Goal: Task Accomplishment & Management: Use online tool/utility

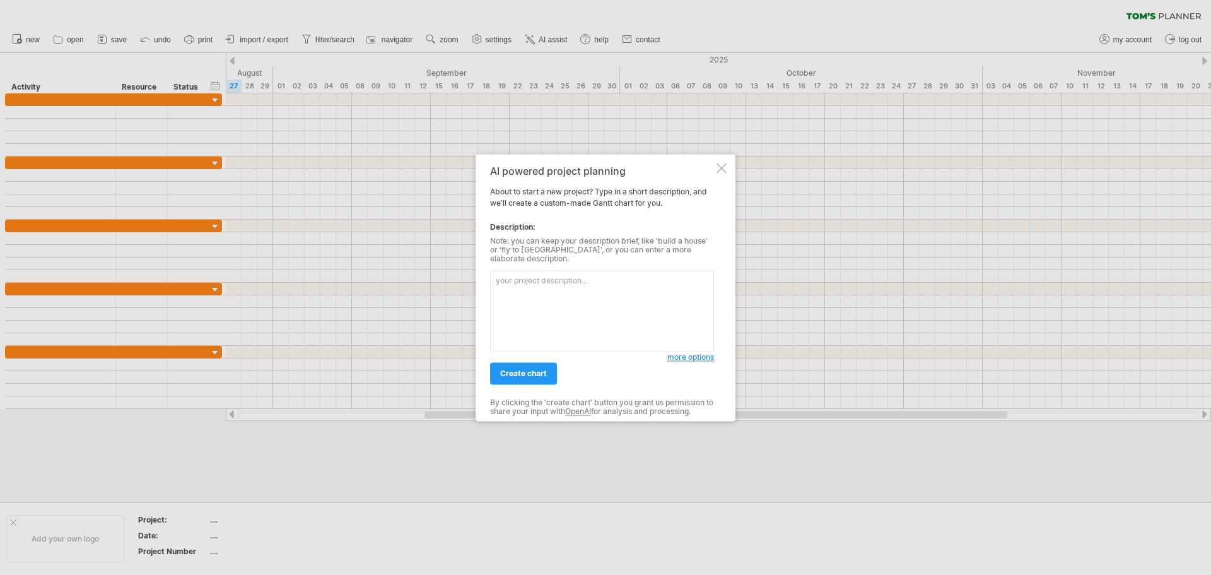
paste textarea "| lore | ipsu | dolo | sit – ametc | adipisc | | ------------------ | ---------…"
type textarea "| lore | ipsu | dolo | sit – ametc | adipisc | | ------------------ | ---------…"
click at [679, 352] on span "more options" at bounding box center [690, 356] width 47 height 9
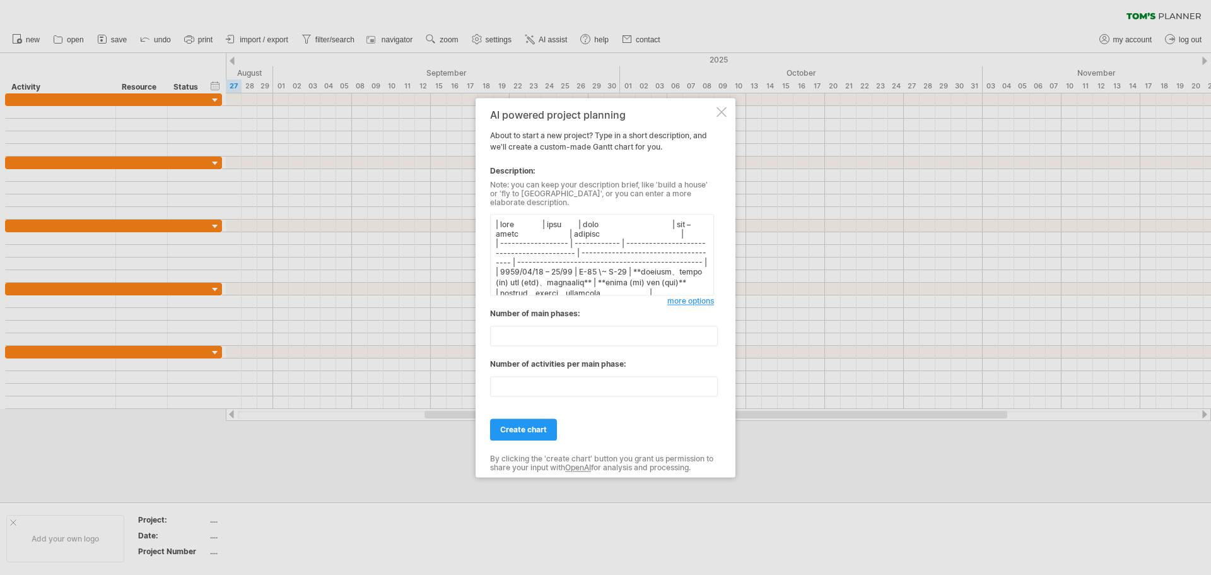
drag, startPoint x: 664, startPoint y: 274, endPoint x: 342, endPoint y: 130, distance: 352.3
click at [342, 130] on div "Trying to reach [DOMAIN_NAME] Connected again... 0% clear filter new" at bounding box center [605, 287] width 1211 height 575
click at [693, 296] on span "more options" at bounding box center [690, 300] width 47 height 9
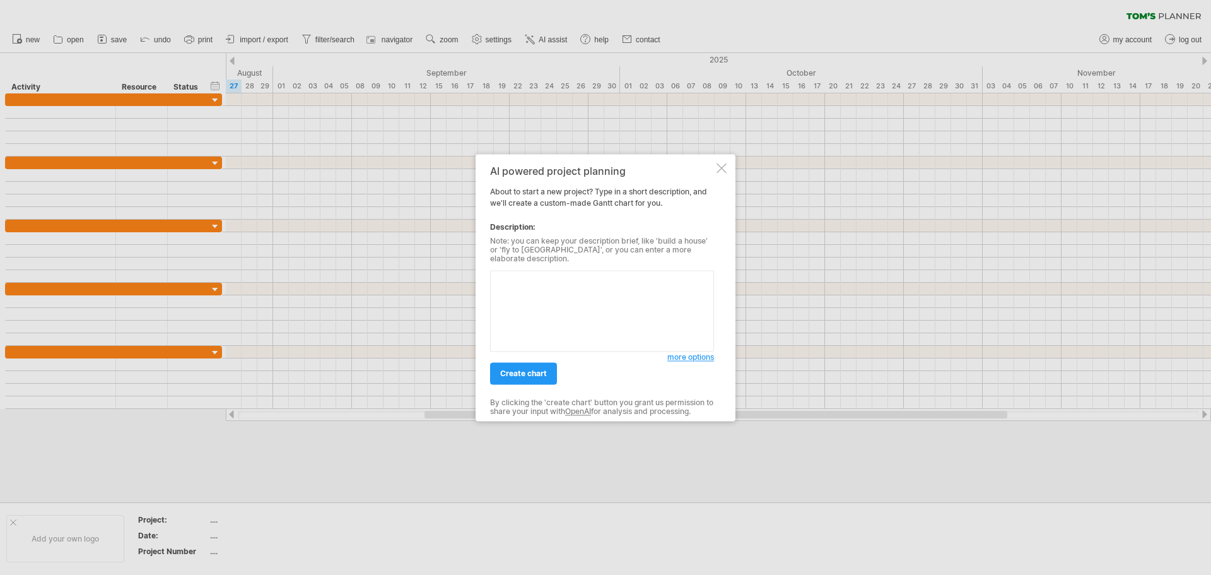
click at [691, 355] on span "more options" at bounding box center [690, 356] width 47 height 9
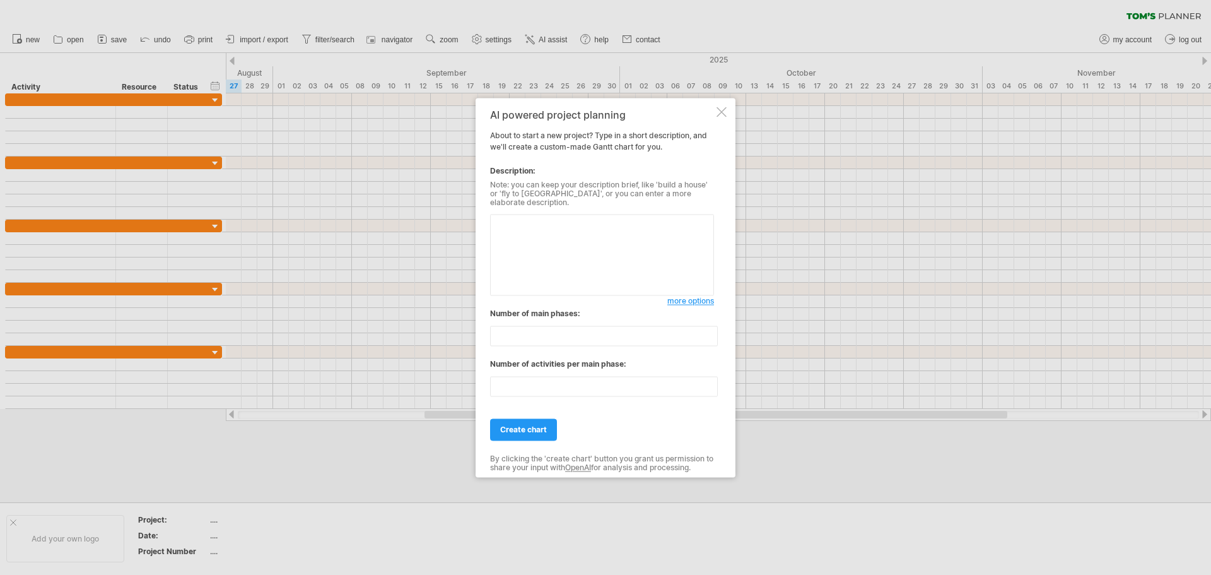
click at [719, 117] on div at bounding box center [721, 112] width 10 height 10
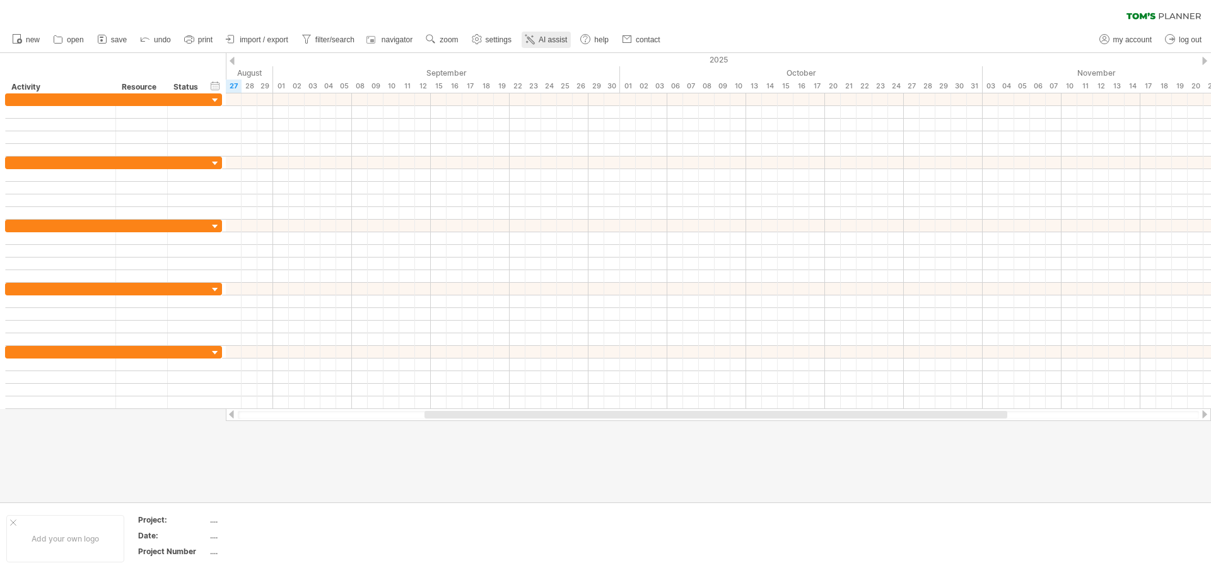
click at [528, 36] on icon at bounding box center [529, 39] width 13 height 13
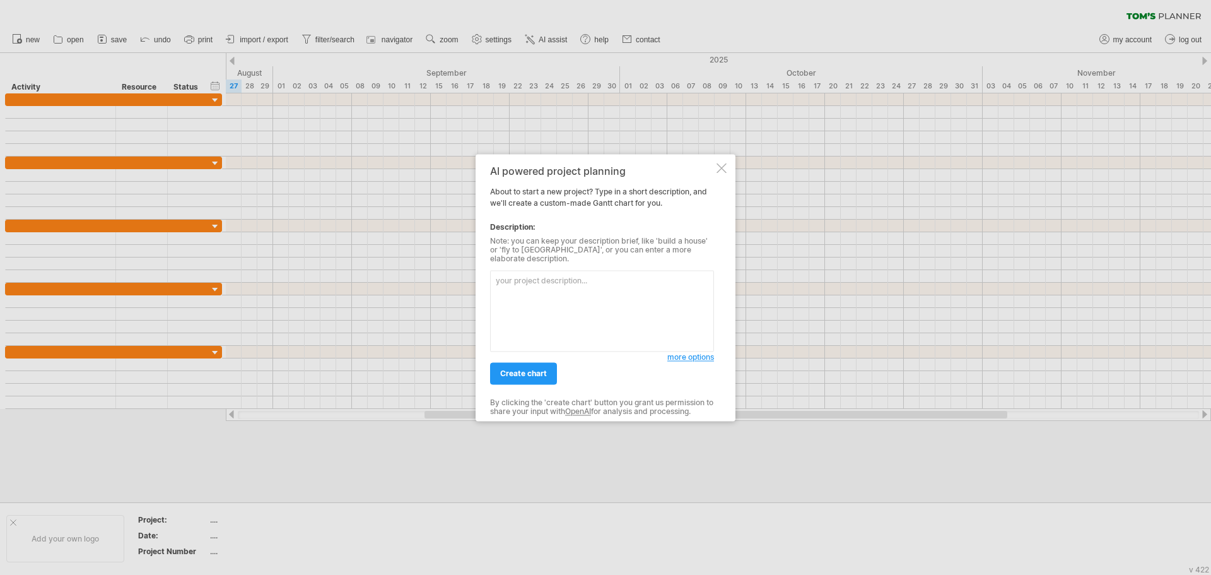
click at [563, 318] on textarea at bounding box center [602, 310] width 224 height 81
click at [534, 371] on span "create chart" at bounding box center [523, 372] width 47 height 9
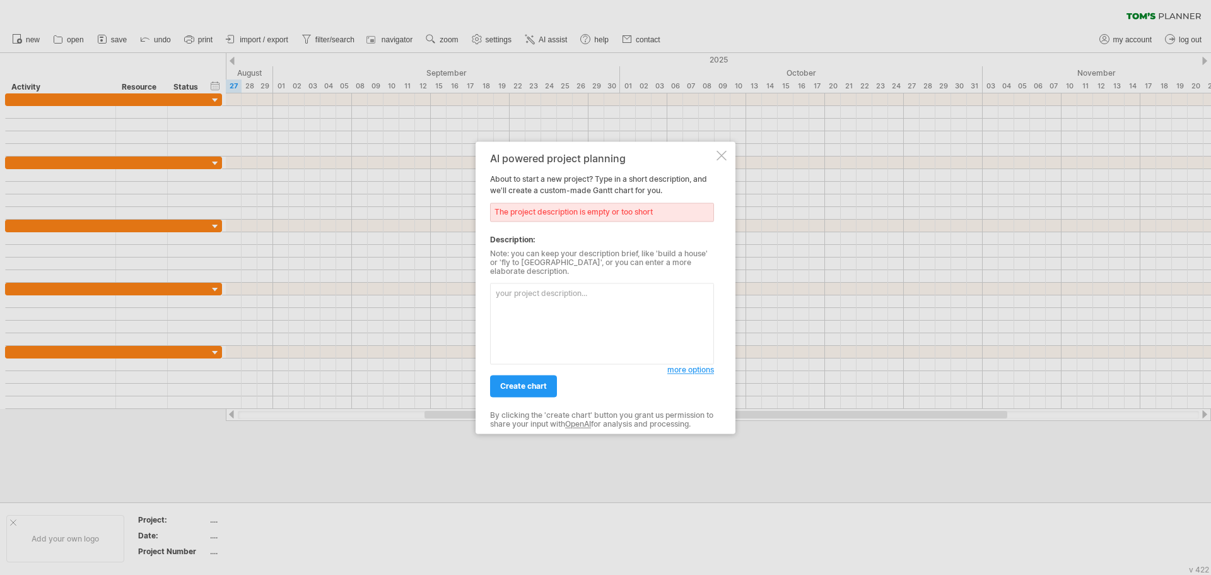
click at [550, 323] on textarea at bounding box center [602, 323] width 224 height 81
paste textarea "11/28 活動籌備時程表"
type textarea "11/28 活動籌備時程表"
click at [715, 366] on div "AI powered project planning About to start a new project? Type in a short descr…" at bounding box center [606, 287] width 260 height 292
click at [708, 365] on span "more options" at bounding box center [690, 369] width 47 height 9
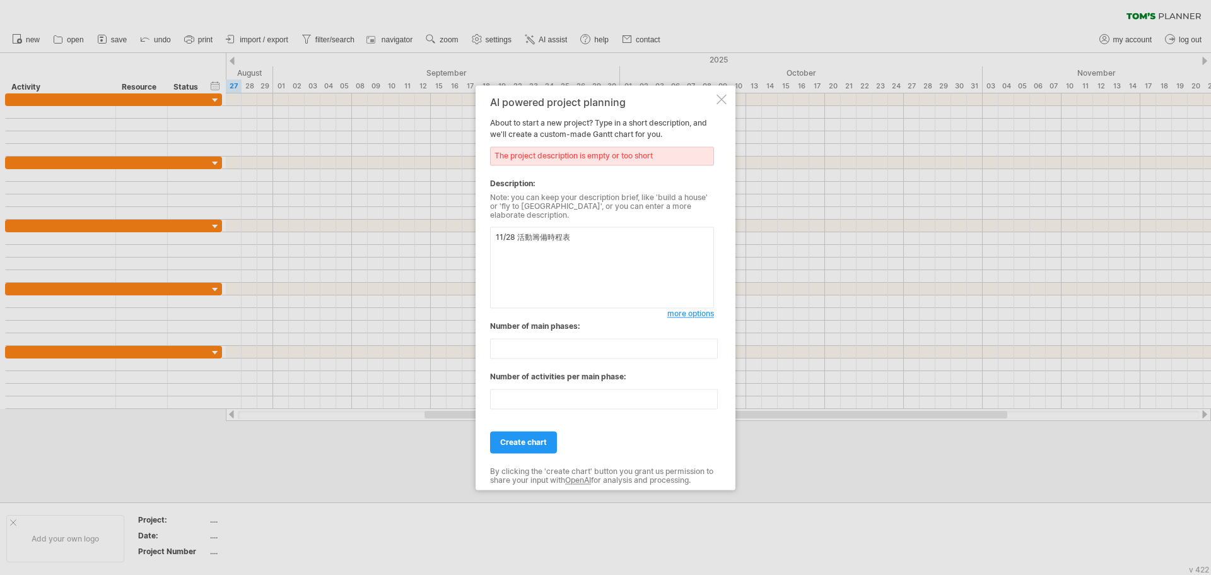
click at [723, 104] on div at bounding box center [721, 99] width 10 height 10
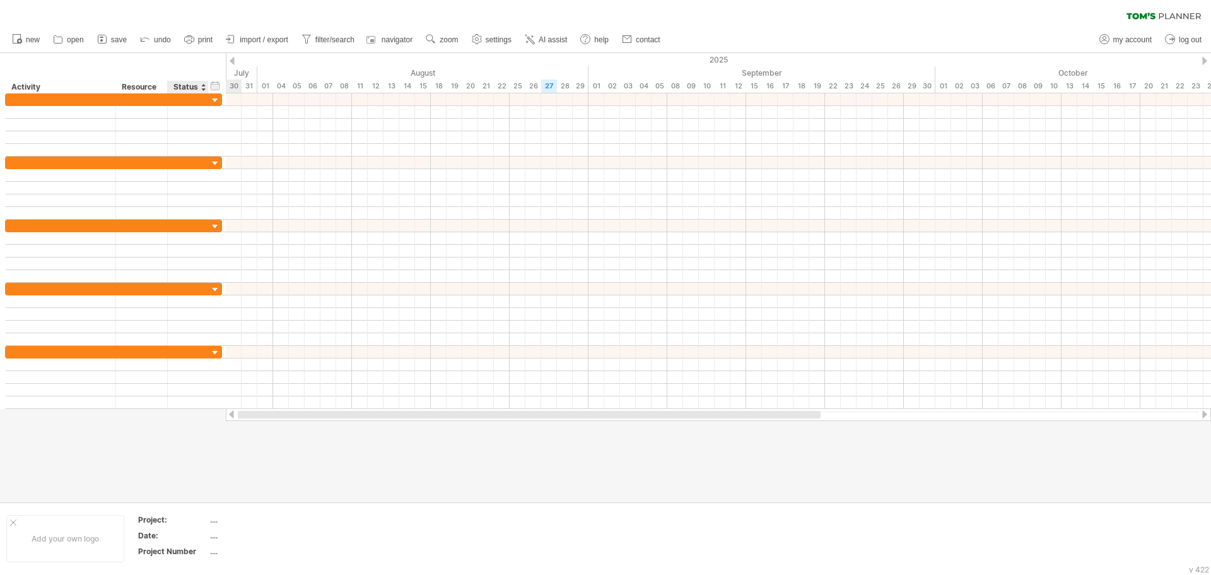
drag, startPoint x: 437, startPoint y: 416, endPoint x: 192, endPoint y: 420, distance: 244.7
click at [192, 420] on div "Trying to reach [DOMAIN_NAME] Connected again... 0% clear filter new" at bounding box center [605, 287] width 1211 height 575
click at [556, 38] on span "AI assist" at bounding box center [553, 39] width 28 height 9
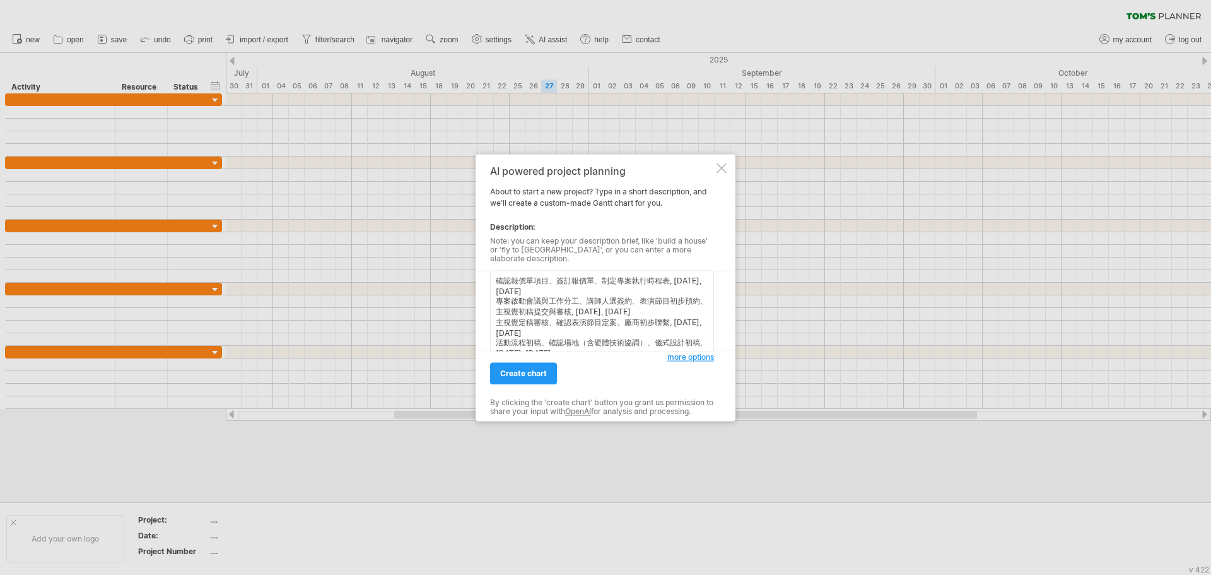
scroll to position [89, 0]
type textarea "確認報價單項目、簽訂報價單、制定專案執行時程表, [DATE], [DATE] 專案啟動會議與工作分工、講師人選簽約、表演節目初步預約、主視覺初稿提交與審核,…"
drag, startPoint x: 537, startPoint y: 231, endPoint x: 494, endPoint y: 204, distance: 51.6
click at [496, 232] on div "Description:" at bounding box center [602, 226] width 224 height 11
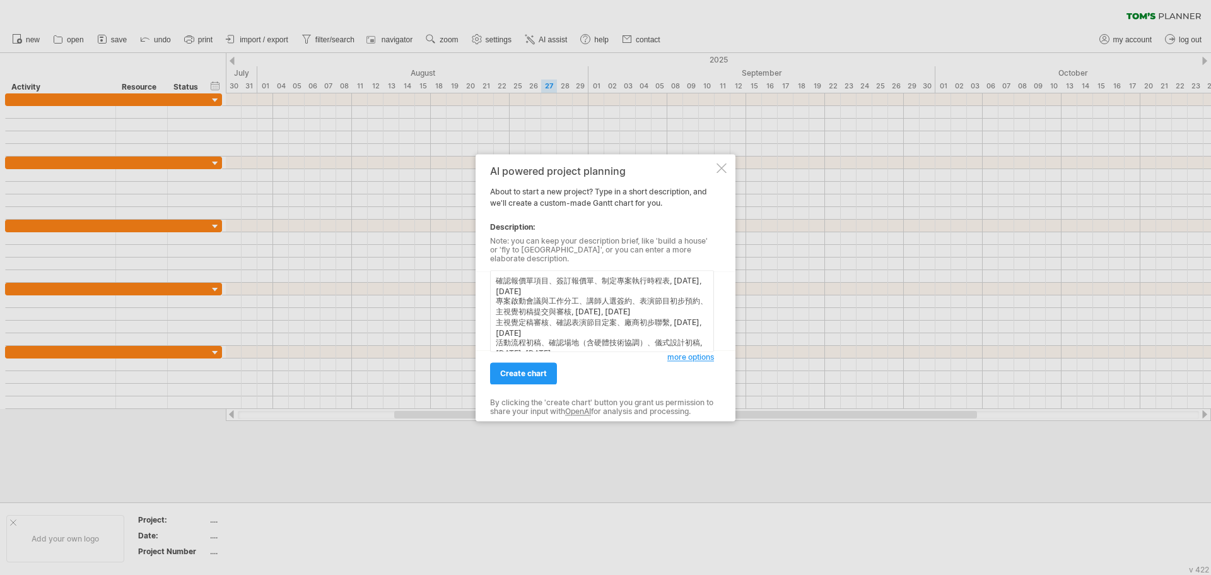
drag, startPoint x: 690, startPoint y: 341, endPoint x: 338, endPoint y: 199, distance: 379.4
click at [338, 199] on div "Trying to reach [DOMAIN_NAME] Connected again... 0% clear filter new" at bounding box center [605, 287] width 1211 height 575
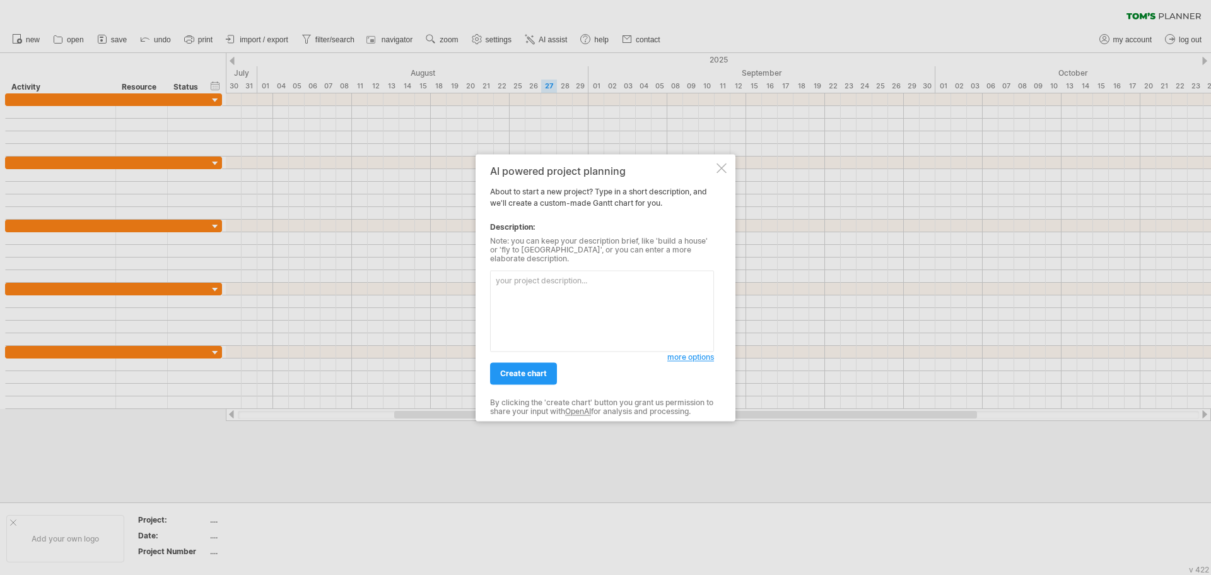
paste textarea "請建立一個活動專案時程表，活動日期為[DATE]。 各階段如下： - [DATE] – 09/10：確認報價單項目、簽訂報價單（必要）或合約（如需要）、制定專…"
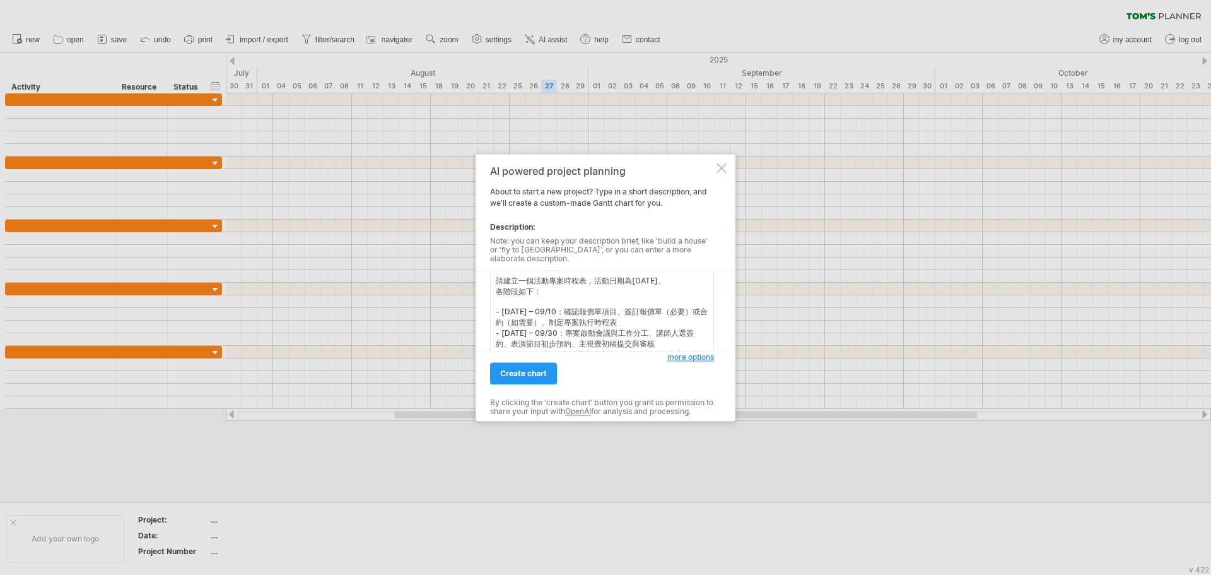
scroll to position [126, 0]
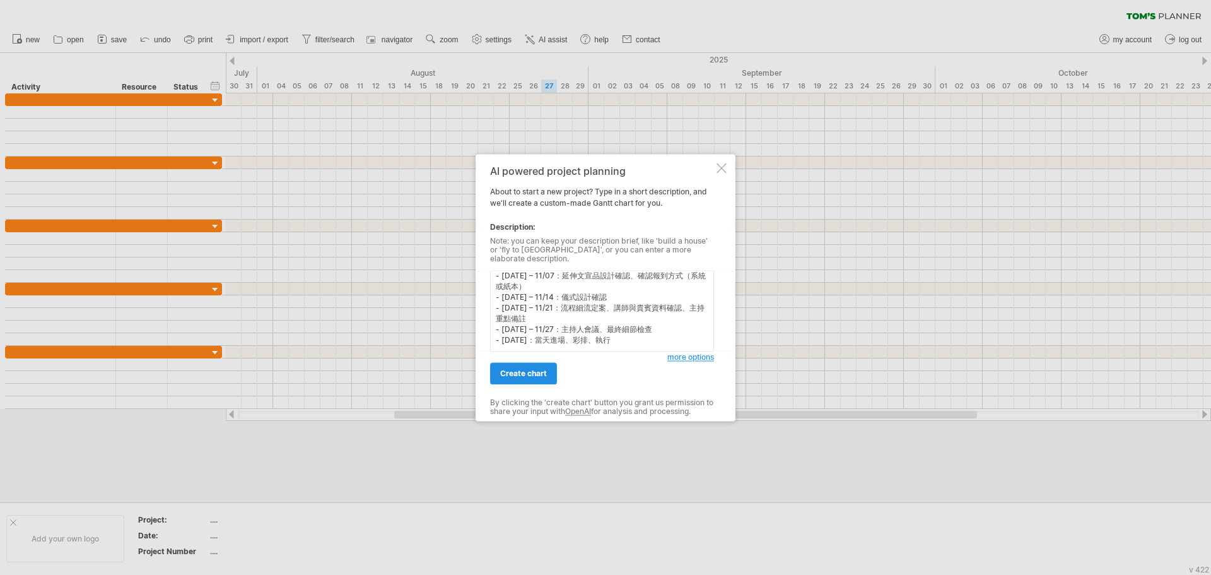
type textarea "請建立一個活動專案時程表，活動日期為[DATE]。 各階段如下： - [DATE] – 09/10：確認報價單項目、簽訂報價單（必要）或合約（如需要）、制定專…"
click at [517, 368] on span "create chart" at bounding box center [523, 372] width 47 height 9
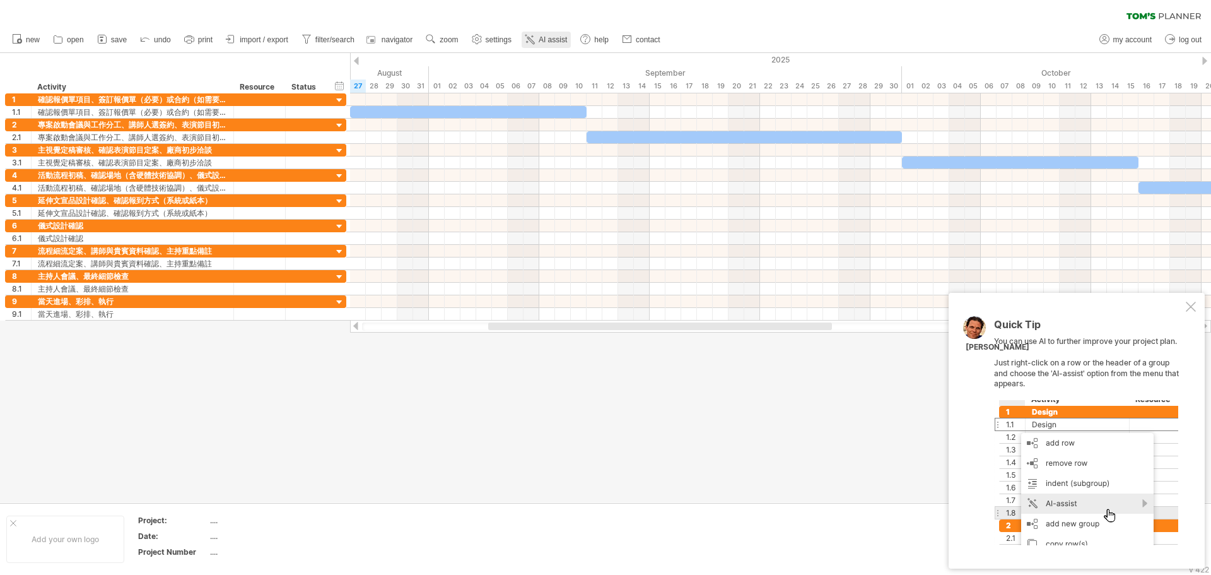
click at [564, 39] on span "AI assist" at bounding box center [553, 39] width 28 height 9
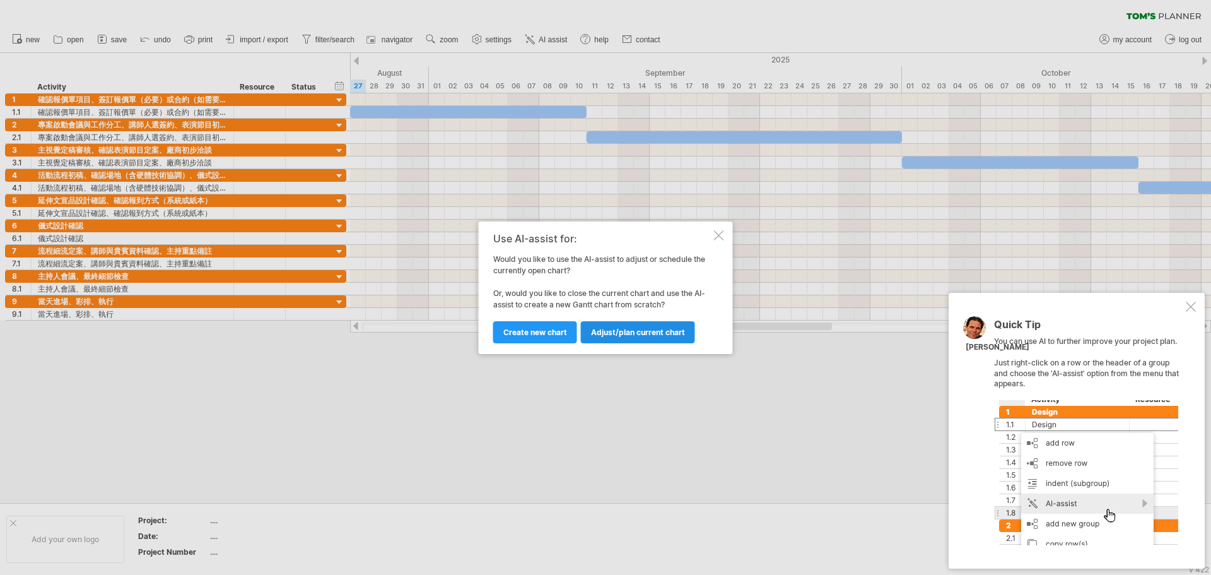
click at [631, 333] on span "Adjust/plan current chart" at bounding box center [638, 331] width 94 height 9
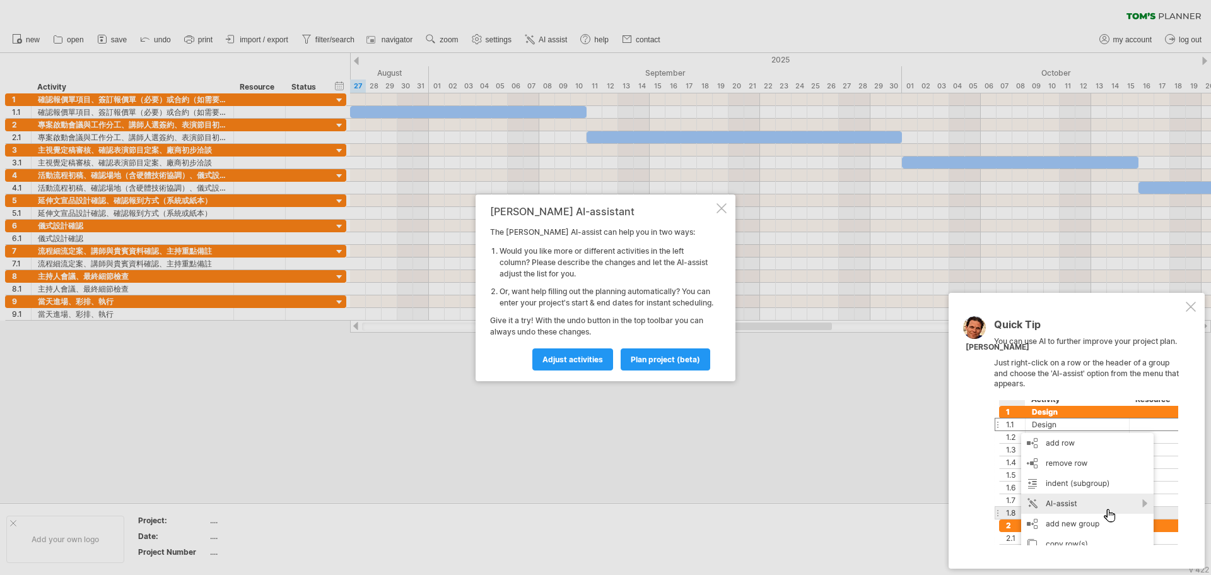
click at [723, 203] on div at bounding box center [721, 208] width 10 height 10
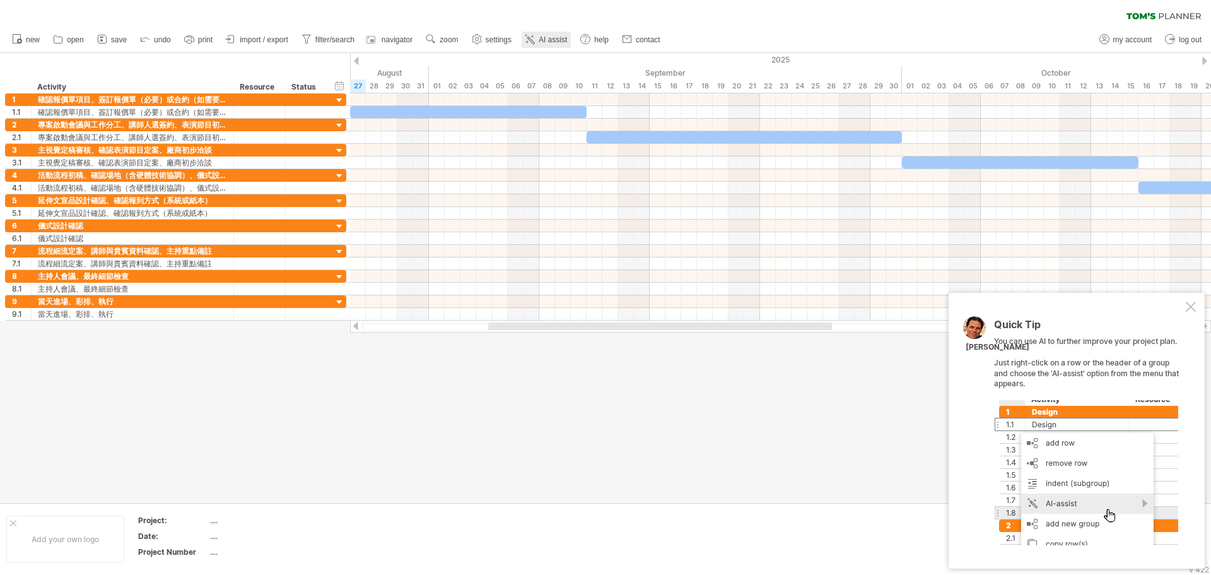
click at [545, 42] on span "AI assist" at bounding box center [553, 39] width 28 height 9
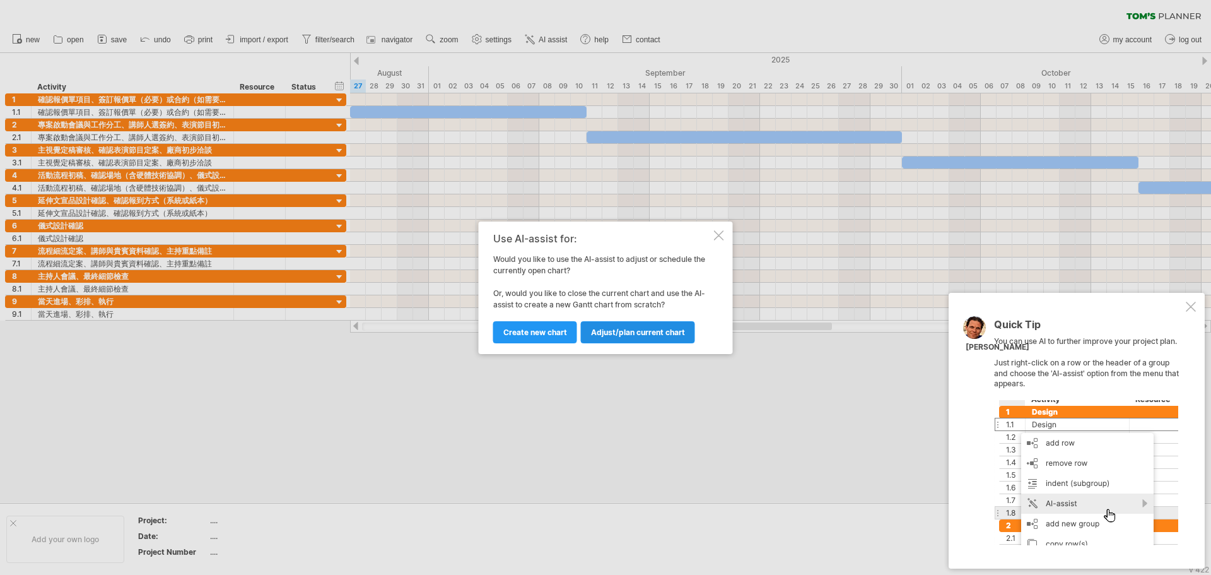
click at [639, 339] on link "Adjust/plan current chart" at bounding box center [638, 332] width 114 height 22
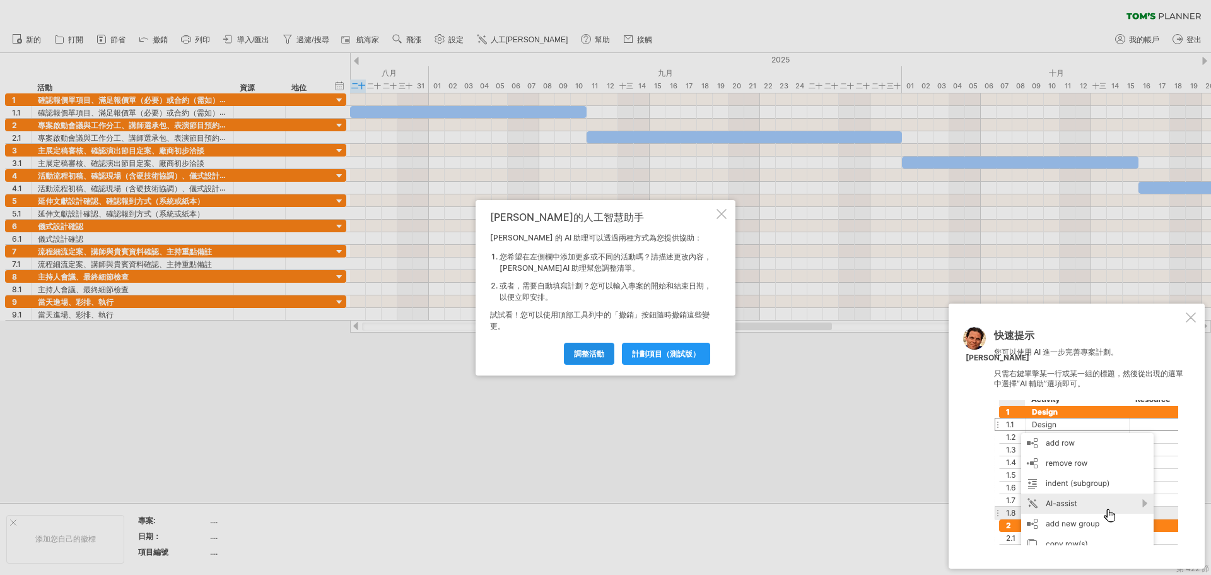
click at [587, 349] on font "調整活動" at bounding box center [589, 353] width 30 height 9
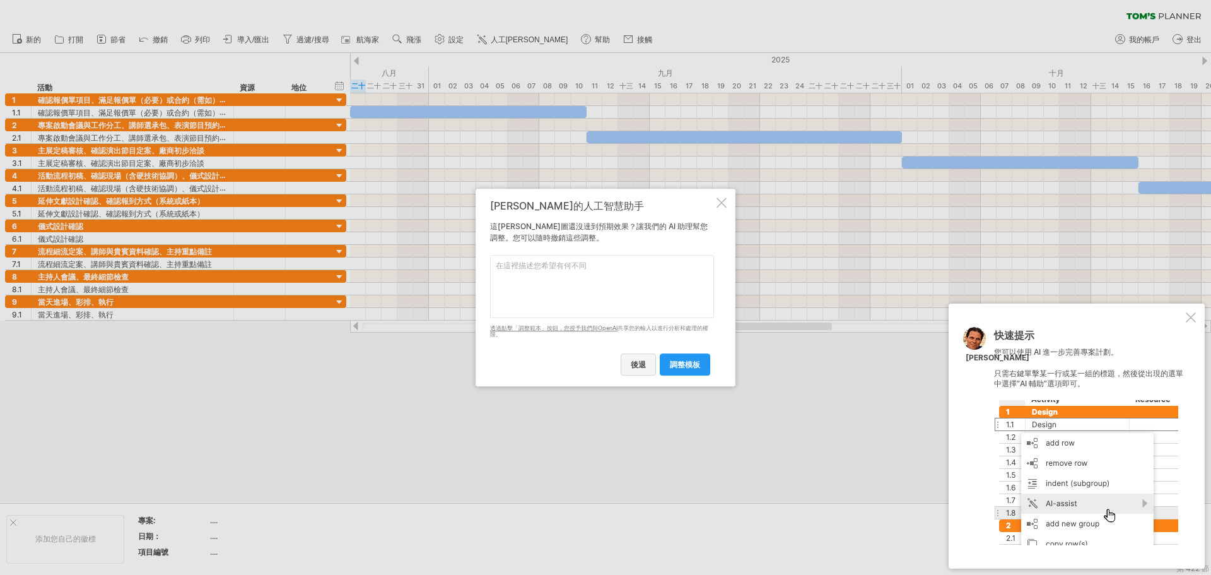
click at [639, 365] on font "後退" at bounding box center [638, 363] width 15 height 9
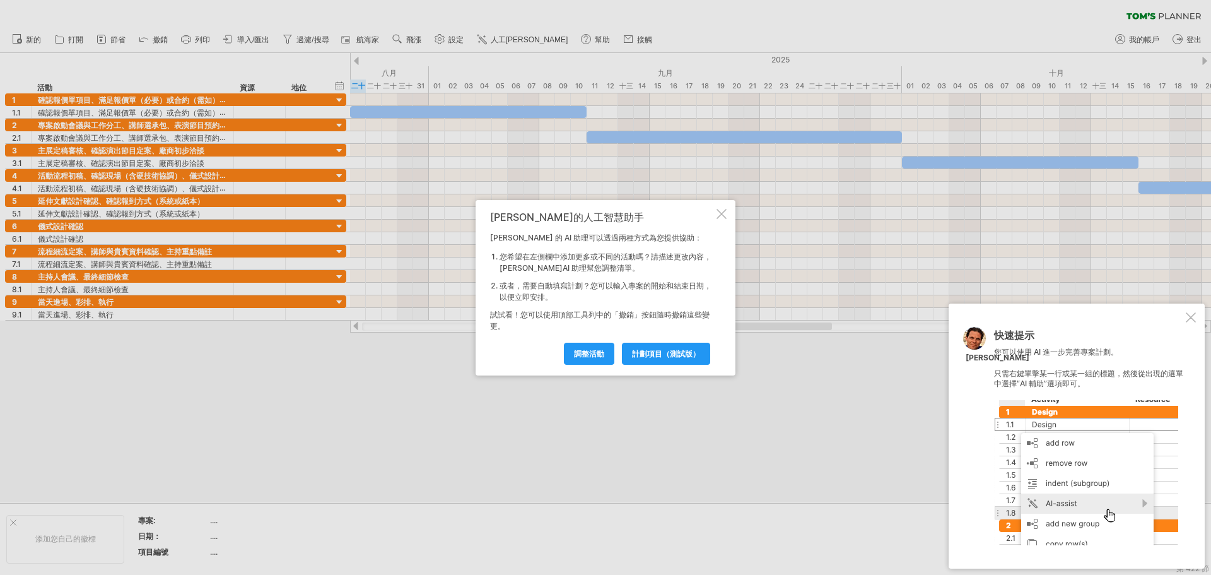
click at [724, 216] on div at bounding box center [721, 214] width 10 height 10
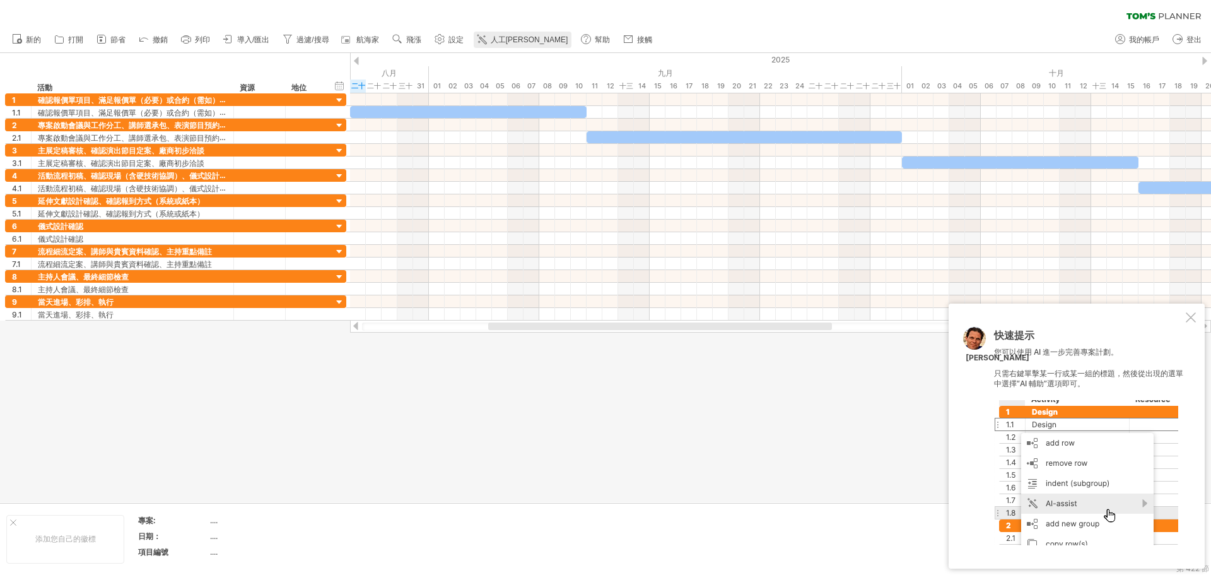
click at [530, 36] on font "人工[PERSON_NAME]" at bounding box center [530, 39] width 78 height 9
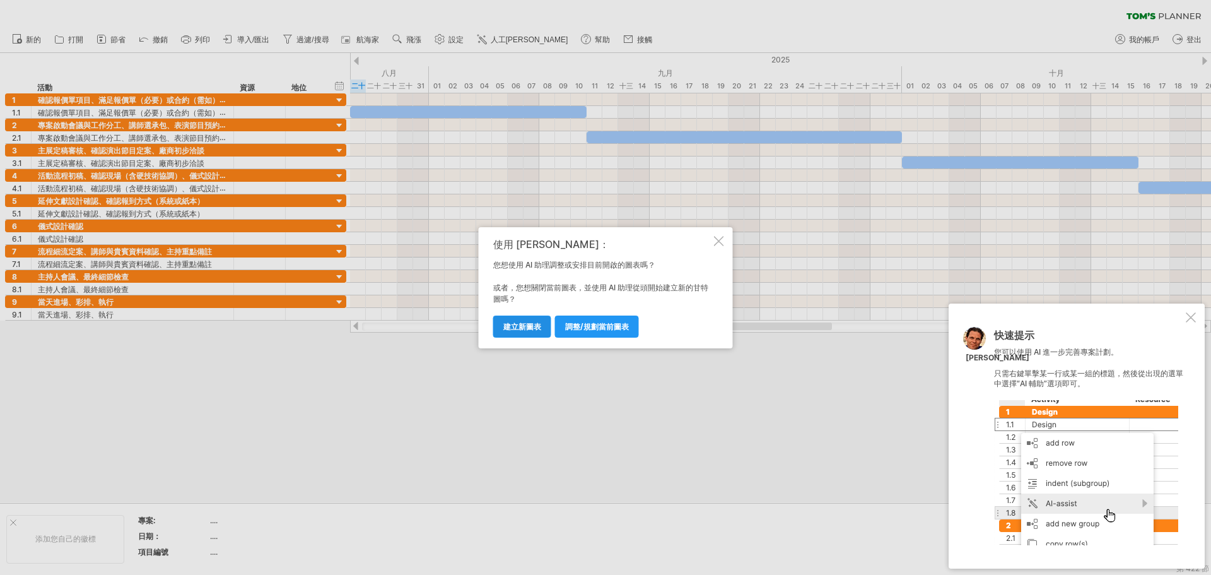
click at [537, 329] on font "建立新圖表" at bounding box center [522, 326] width 38 height 9
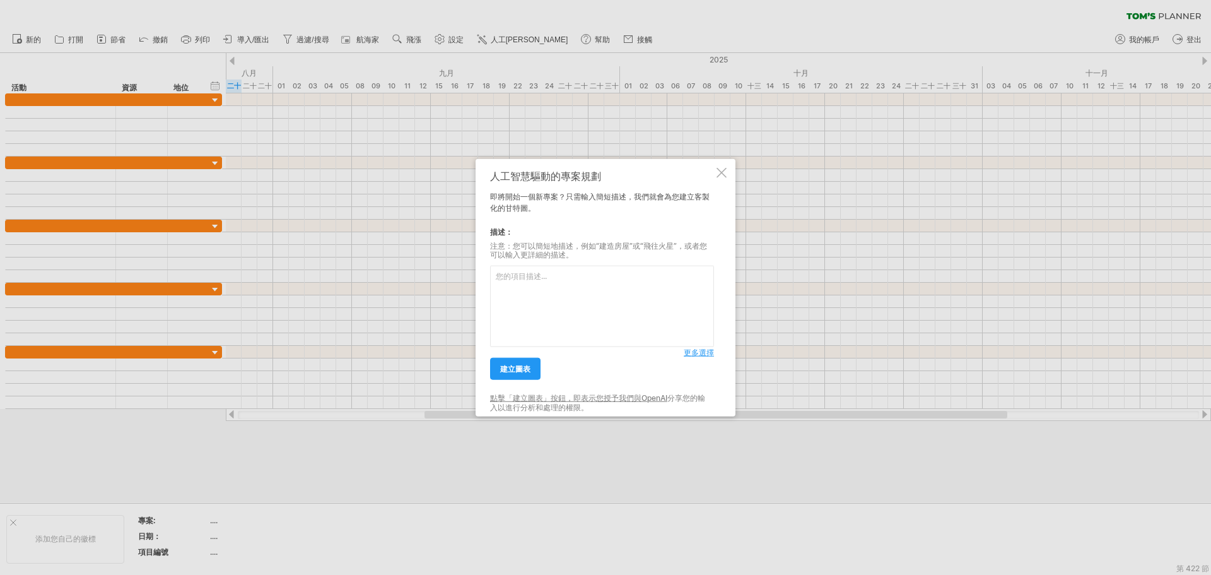
paste textarea "loremipsu，dolor6340s71a33c。 adip7elit，seddoeiusm，tempor： inc：utla（2620/53/63 – …"
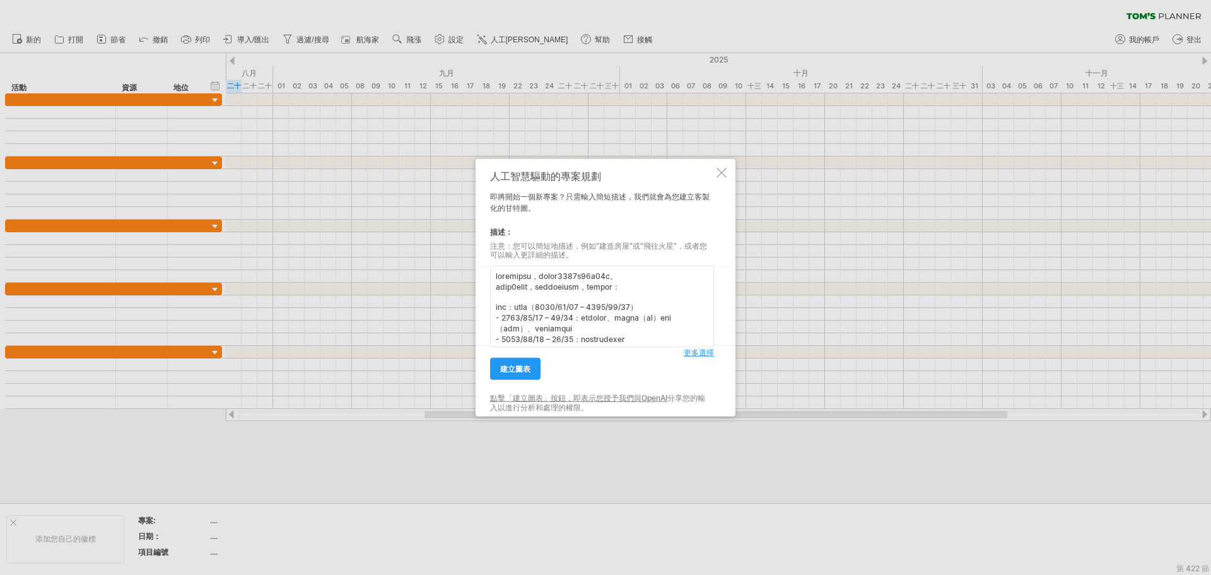
scroll to position [314, 0]
type textarea "loremipsu，dolor6340s71a33c。 adip7elit，seddoeiusm，tempor： inc：utla（2620/53/63 – …"
click at [532, 375] on link "建立圖表" at bounding box center [515, 369] width 50 height 22
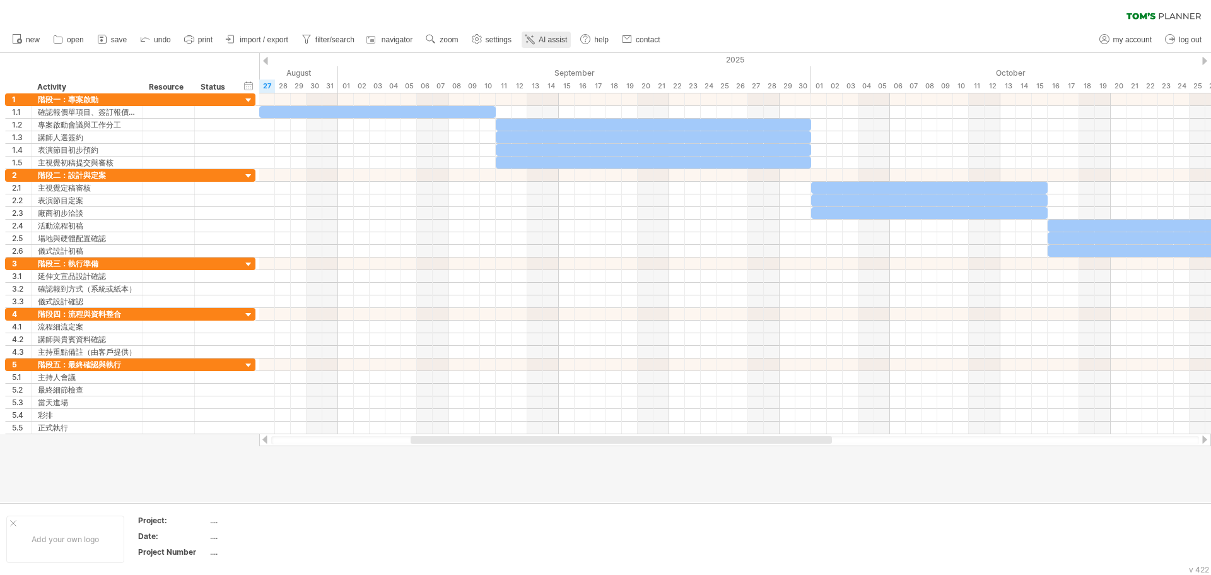
click at [537, 38] on link "AI assist" at bounding box center [546, 40] width 49 height 16
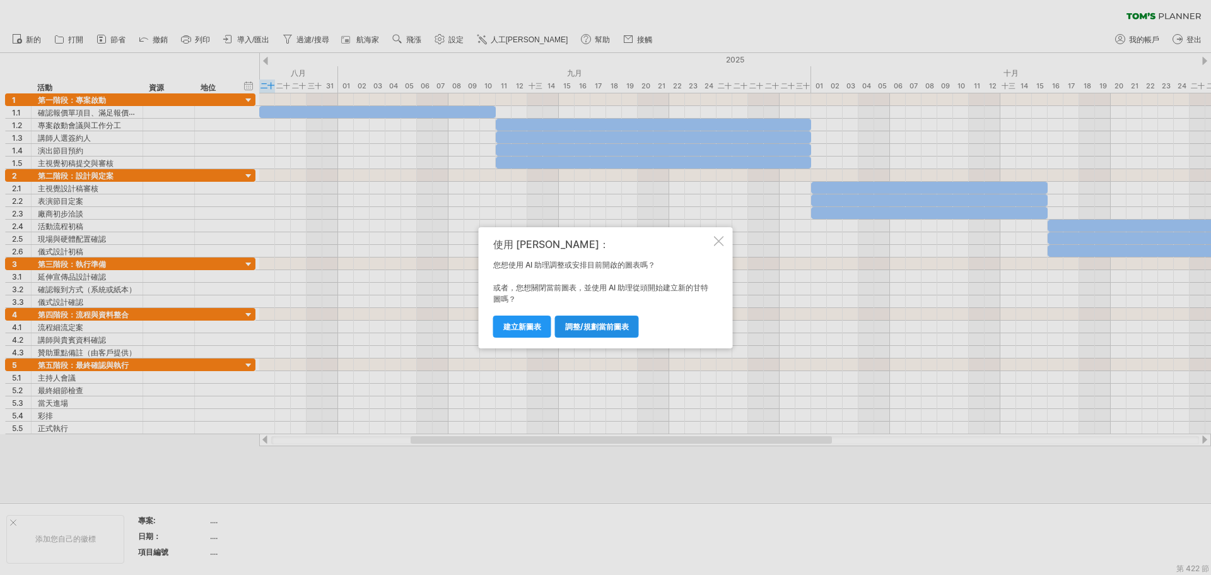
click at [604, 335] on link "調整/規劃當前圖表" at bounding box center [597, 326] width 84 height 22
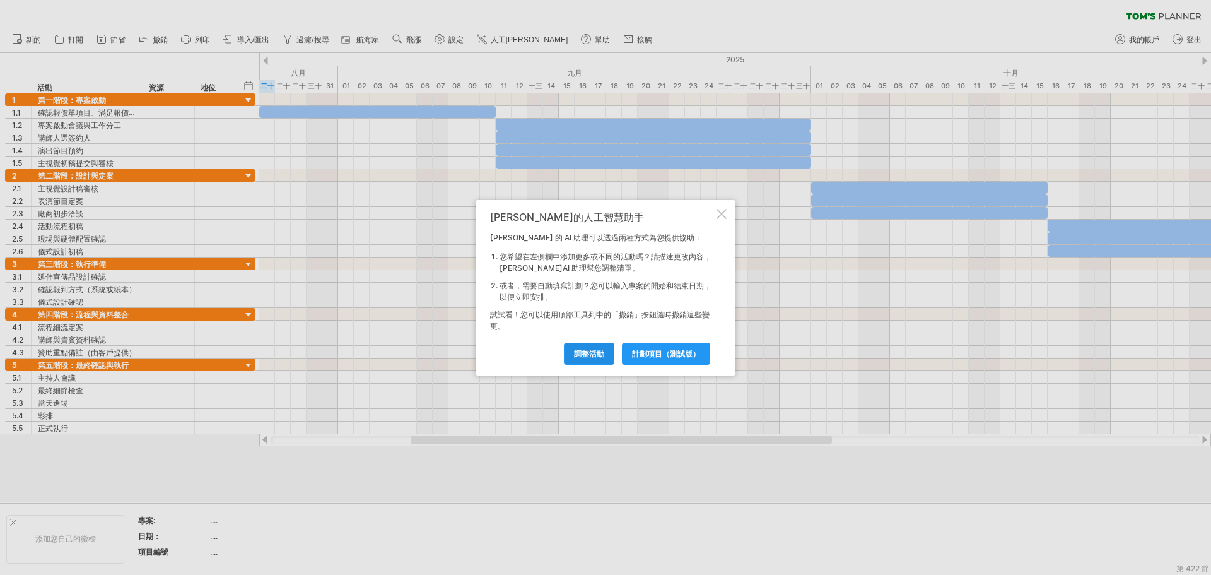
click at [590, 354] on font "調整活動" at bounding box center [589, 353] width 30 height 9
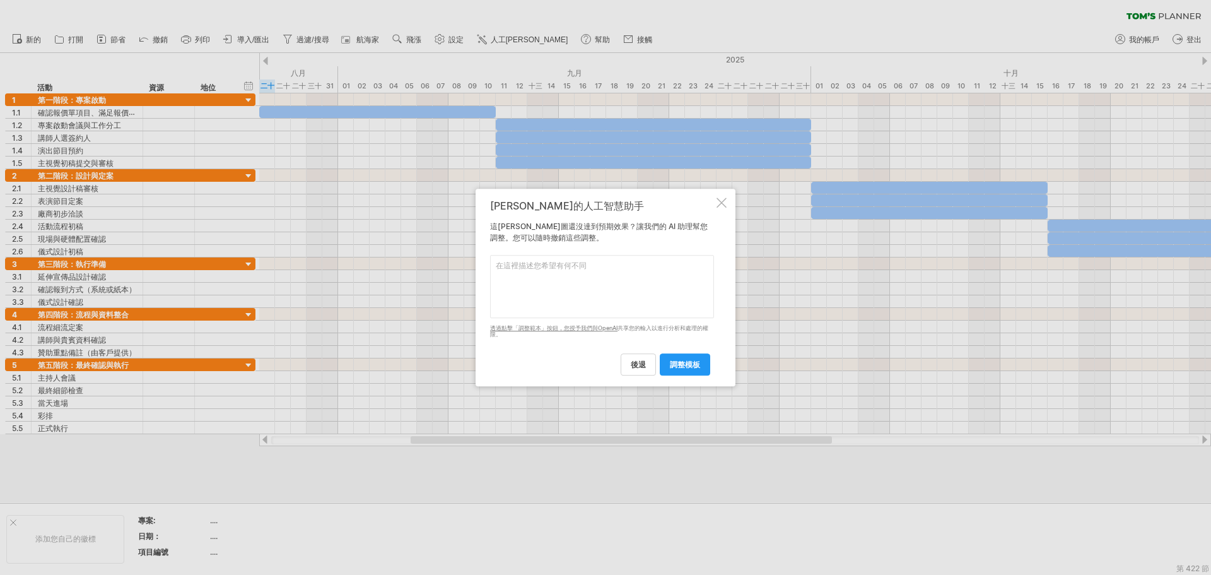
click at [577, 296] on textarea at bounding box center [602, 286] width 224 height 63
paste textarea "loremipsum，dolorsita Consecte（adi）。 elits「do」e「temp」，incididuntu。 laboreetdolor…"
type textarea "loremipsum，dolorsita Consecte（adi）。 elits「do」e「temp」，incididuntu。 laboreetdolor…"
click at [697, 365] on font "調整模板" at bounding box center [685, 363] width 30 height 9
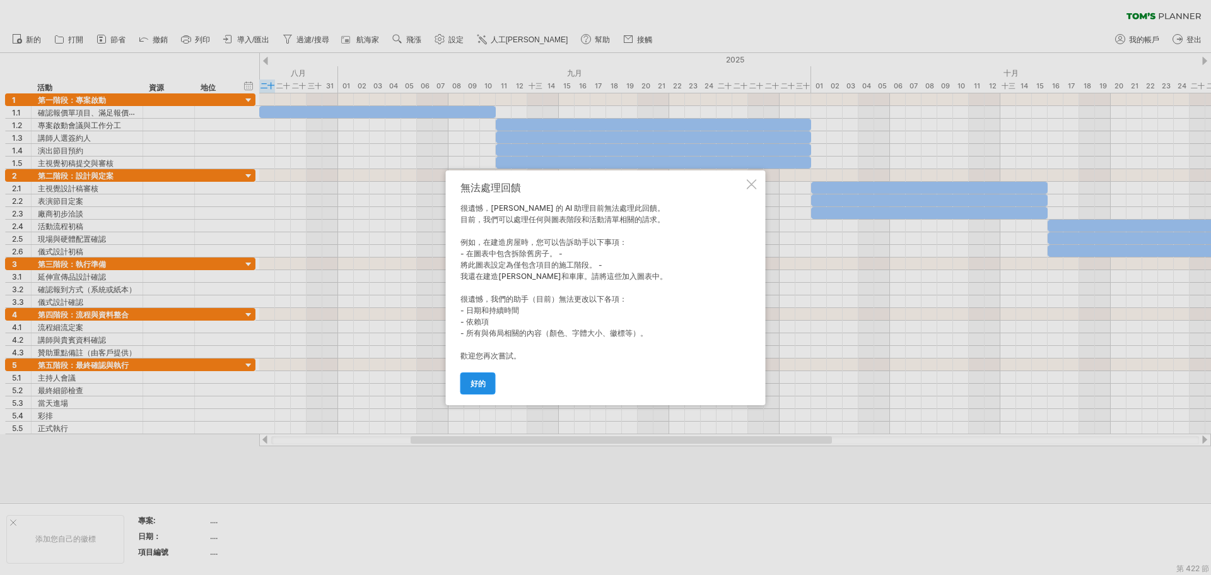
click at [467, 380] on link "好的" at bounding box center [477, 383] width 35 height 22
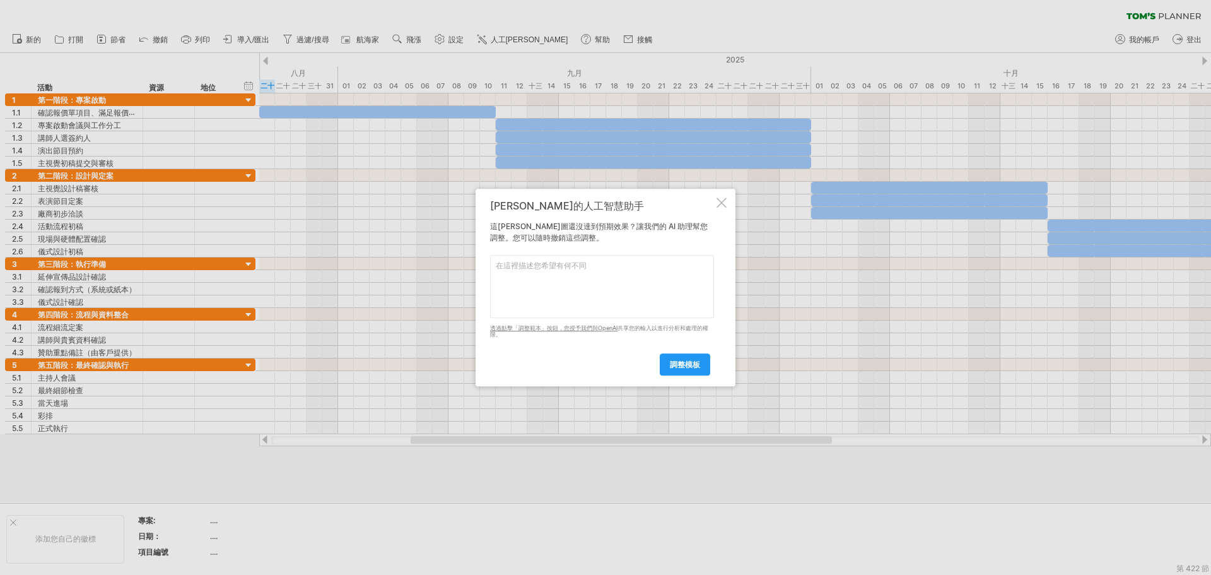
click at [723, 203] on div at bounding box center [721, 202] width 10 height 10
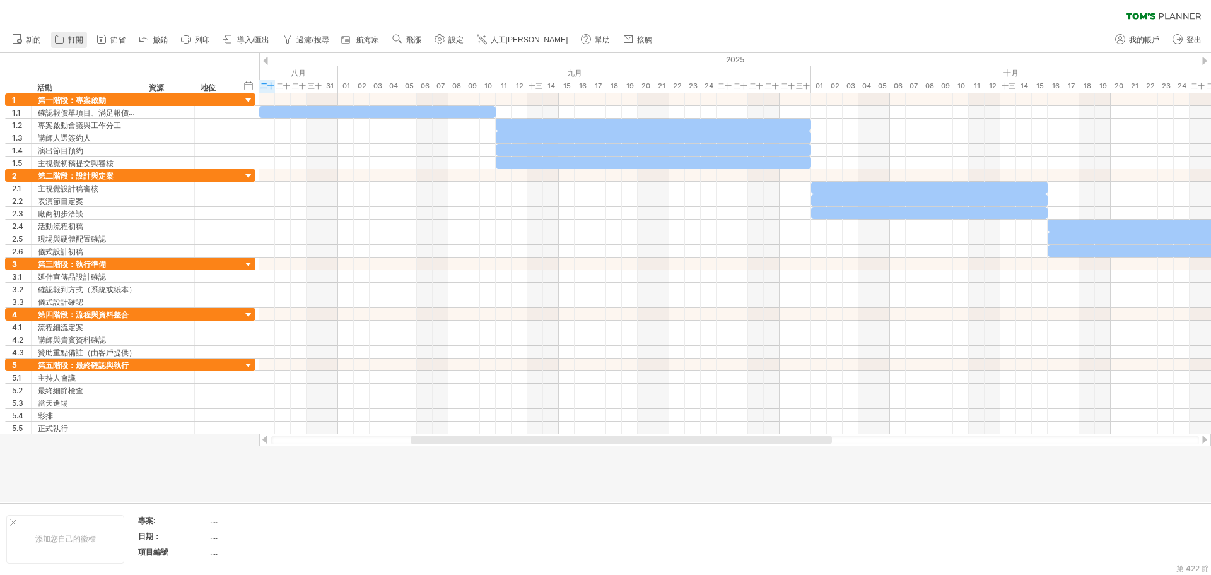
click at [66, 42] on icon at bounding box center [59, 39] width 13 height 13
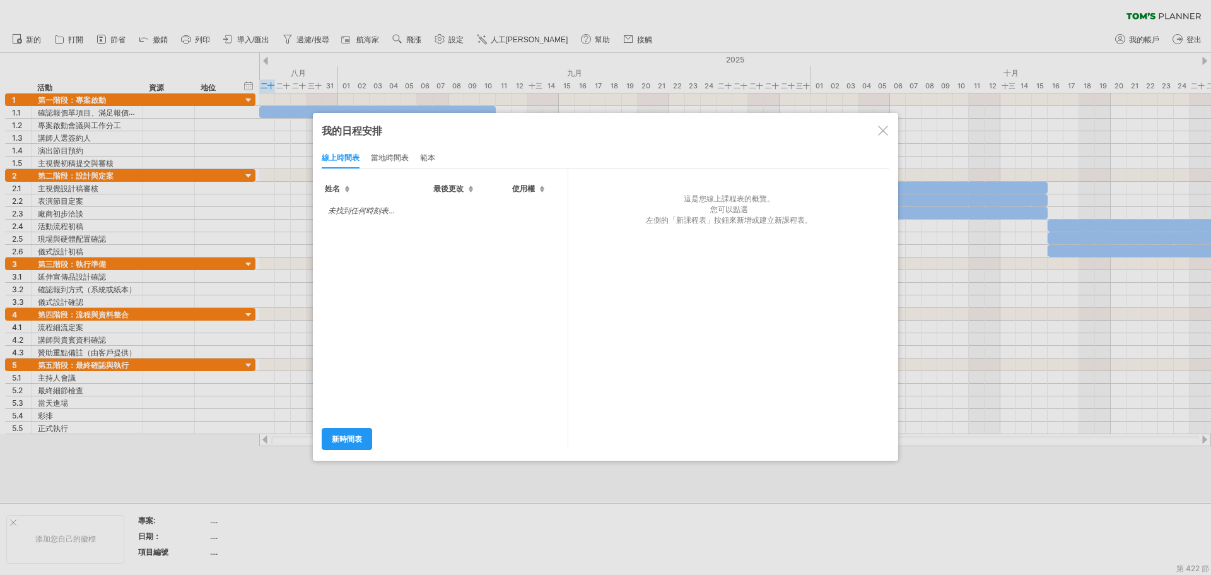
click at [399, 159] on font "當地時間表" at bounding box center [390, 157] width 38 height 9
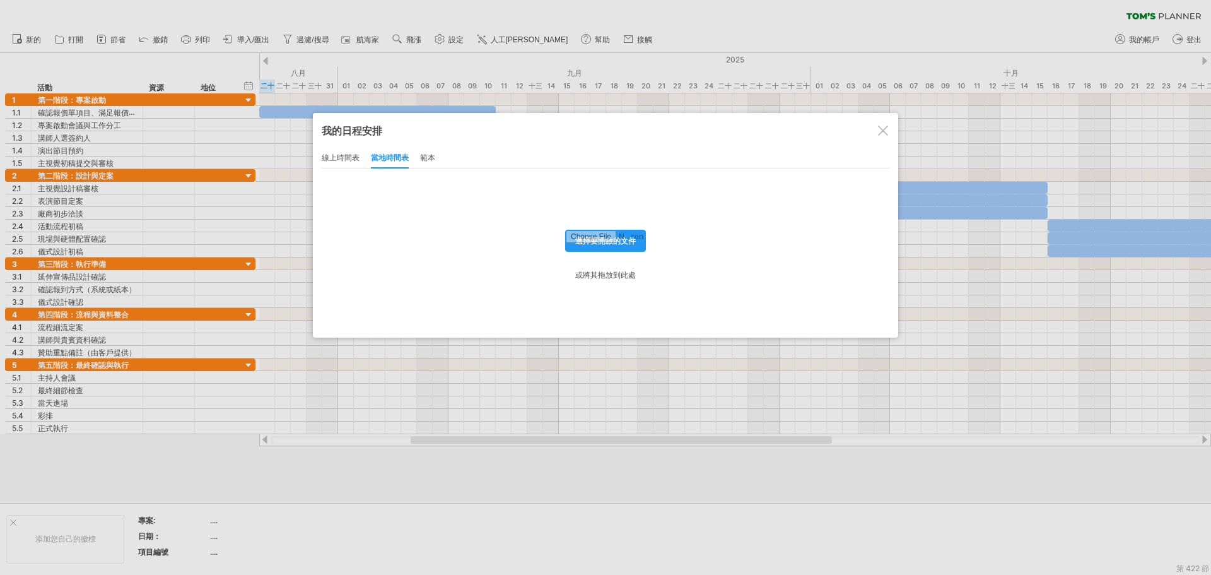
click at [318, 159] on div "我的日程安排 線上共享/協作 線上時間表 當地時間表 範本 建造 用途： 如何在建築專案中使用 [PERSON_NAME] Planner 的範例。 適用對象…" at bounding box center [605, 225] width 585 height 225
click at [325, 159] on font "線上時間表" at bounding box center [341, 157] width 38 height 9
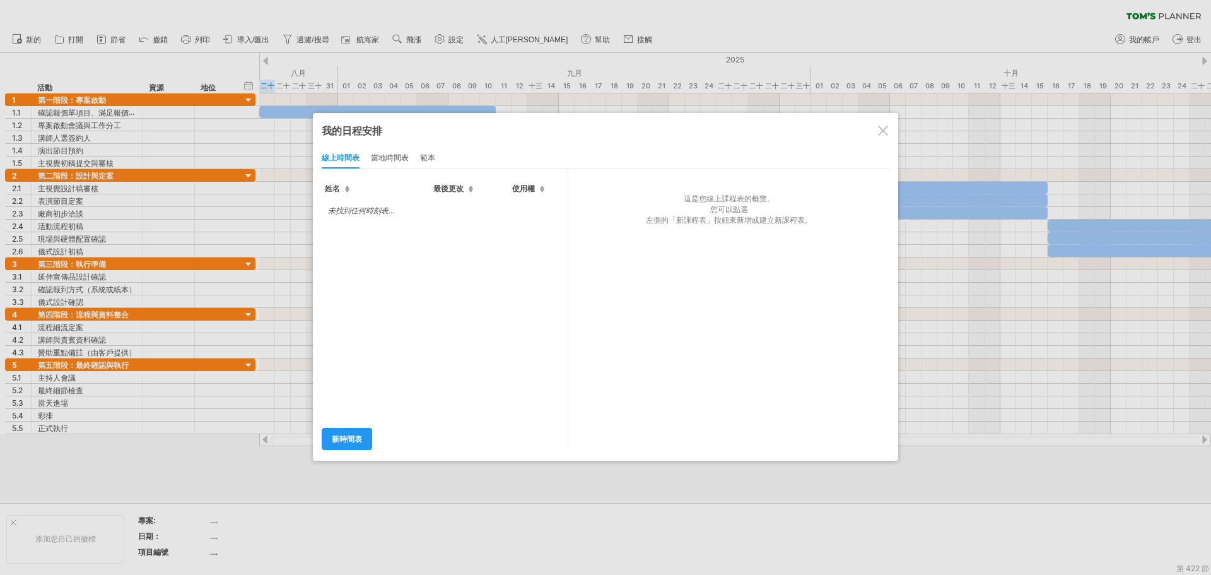
click at [884, 129] on div at bounding box center [883, 131] width 10 height 10
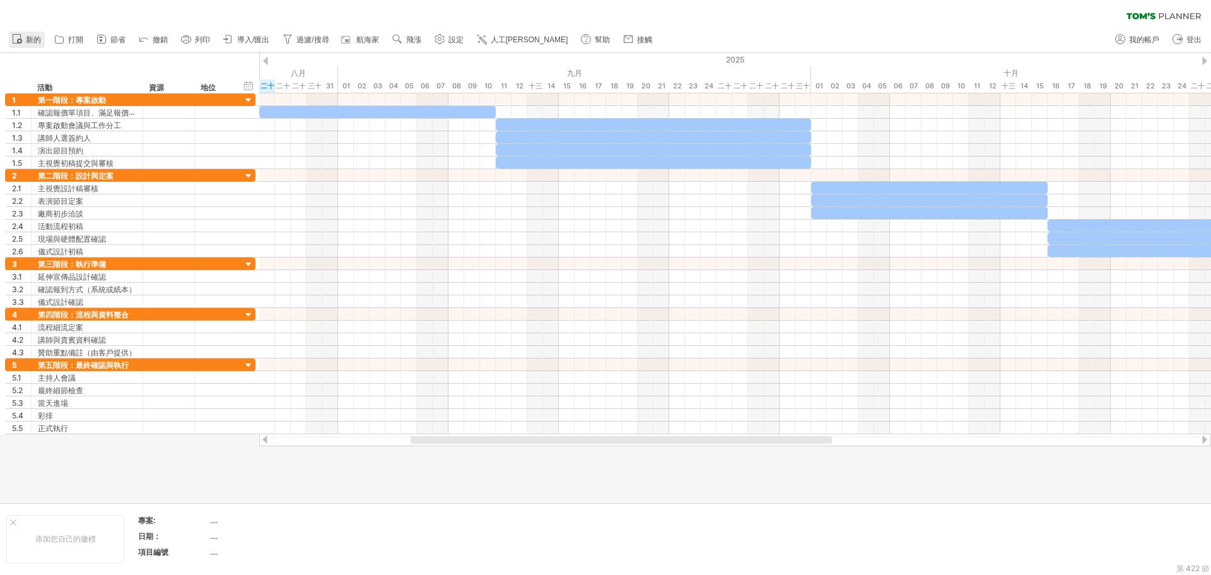
click at [37, 40] on font "新的" at bounding box center [33, 39] width 15 height 9
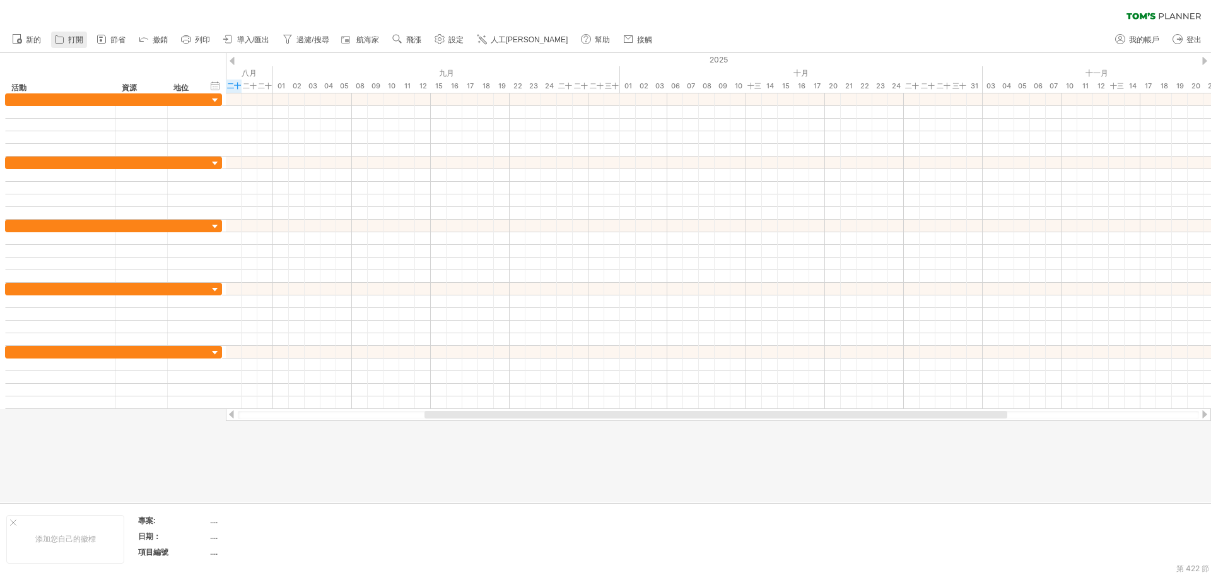
click at [78, 40] on font "打開" at bounding box center [75, 39] width 15 height 9
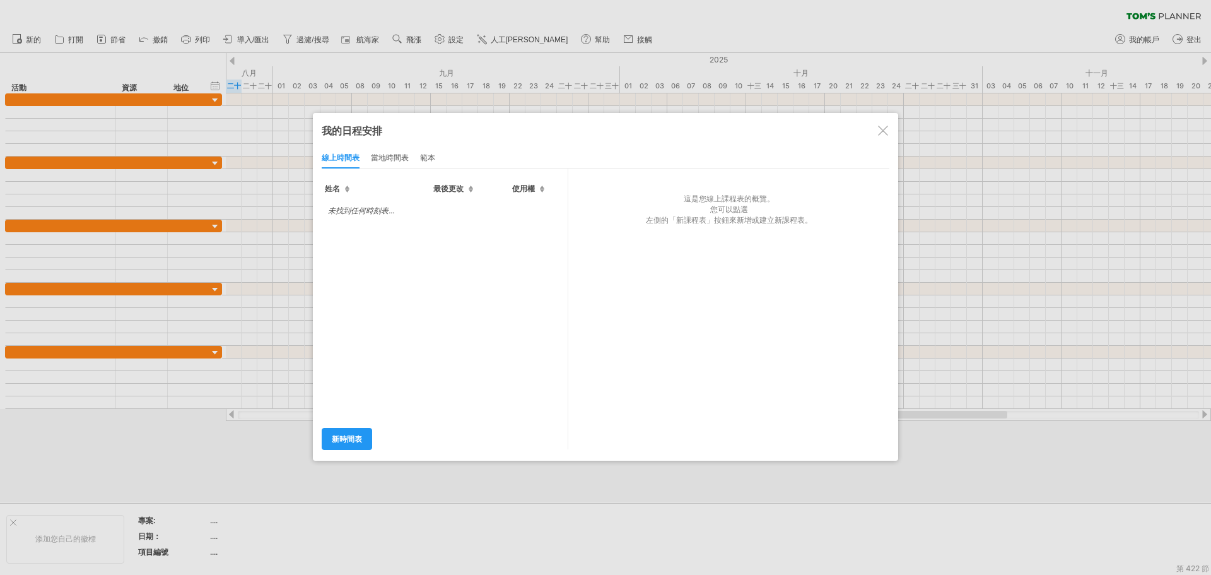
click at [884, 130] on div at bounding box center [883, 131] width 10 height 10
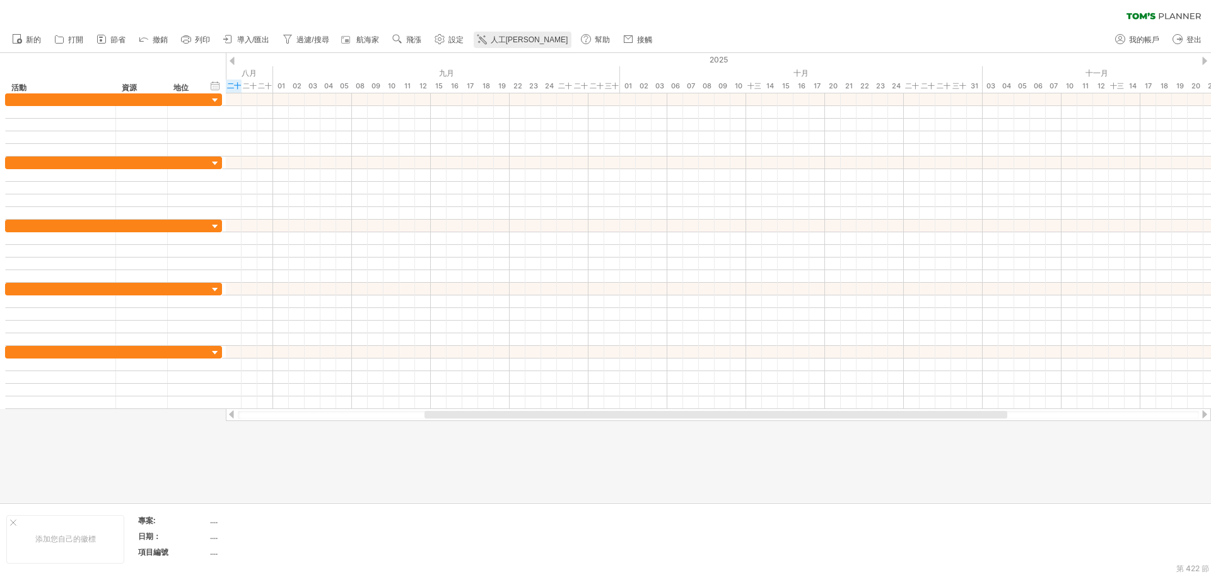
click at [493, 40] on font "人工[PERSON_NAME]" at bounding box center [530, 39] width 78 height 9
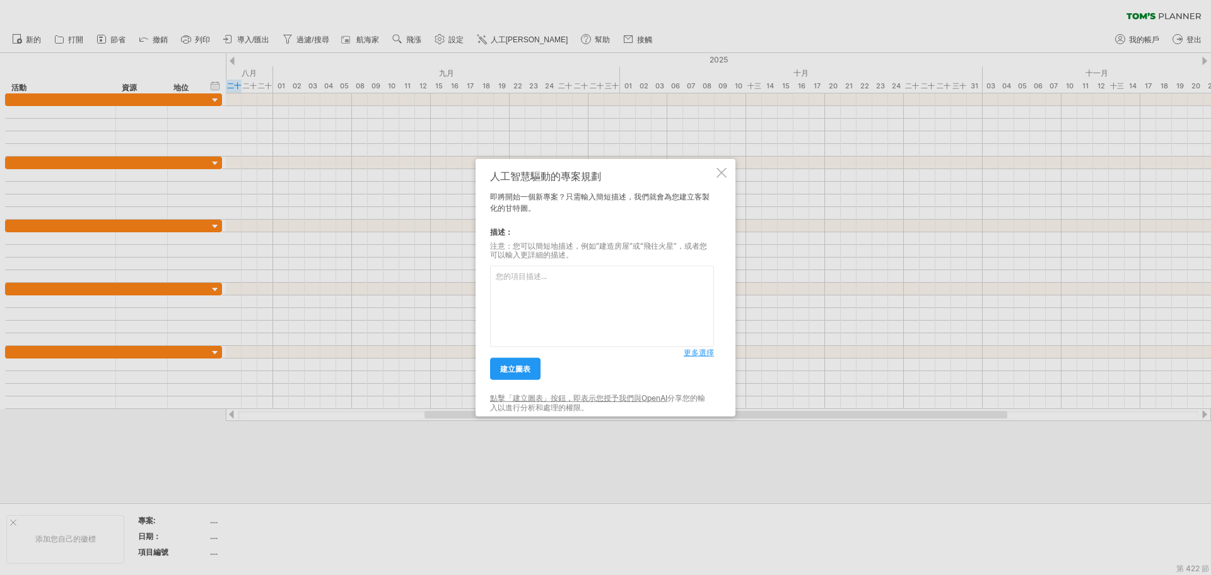
paste textarea "loremipsumd，sitam1818c35a72e，se0doe，temporin。 utlaboreet（Dolorema）a「en」a「mini」，…"
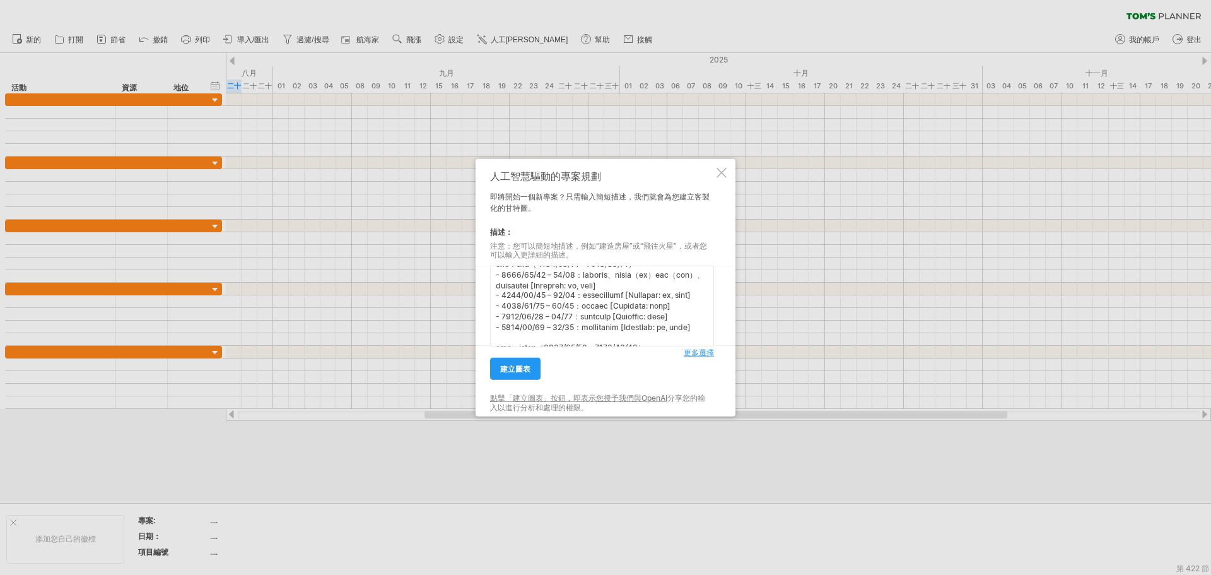
scroll to position [63, 0]
type textarea "loremipsumd，sitam1818c35a72e，se0doe，temporin。 utlaboreet（Dolorema）a「en」a「mini」，…"
click at [517, 371] on font "建立圖表" at bounding box center [515, 368] width 30 height 9
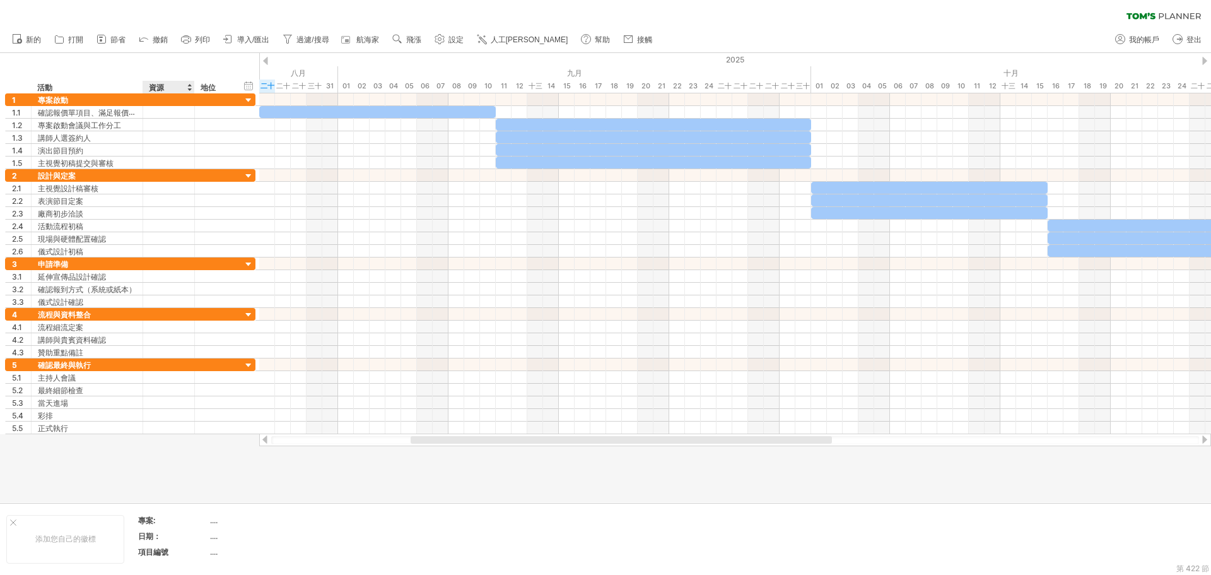
click at [159, 86] on font "資源" at bounding box center [156, 87] width 15 height 9
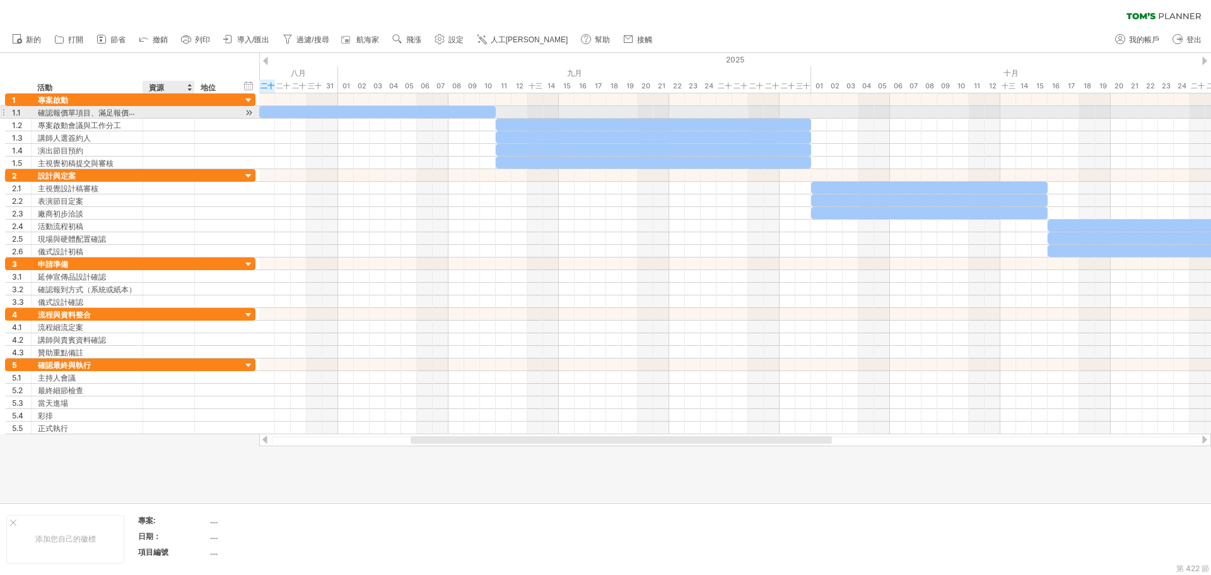
click at [164, 112] on div at bounding box center [168, 112] width 38 height 12
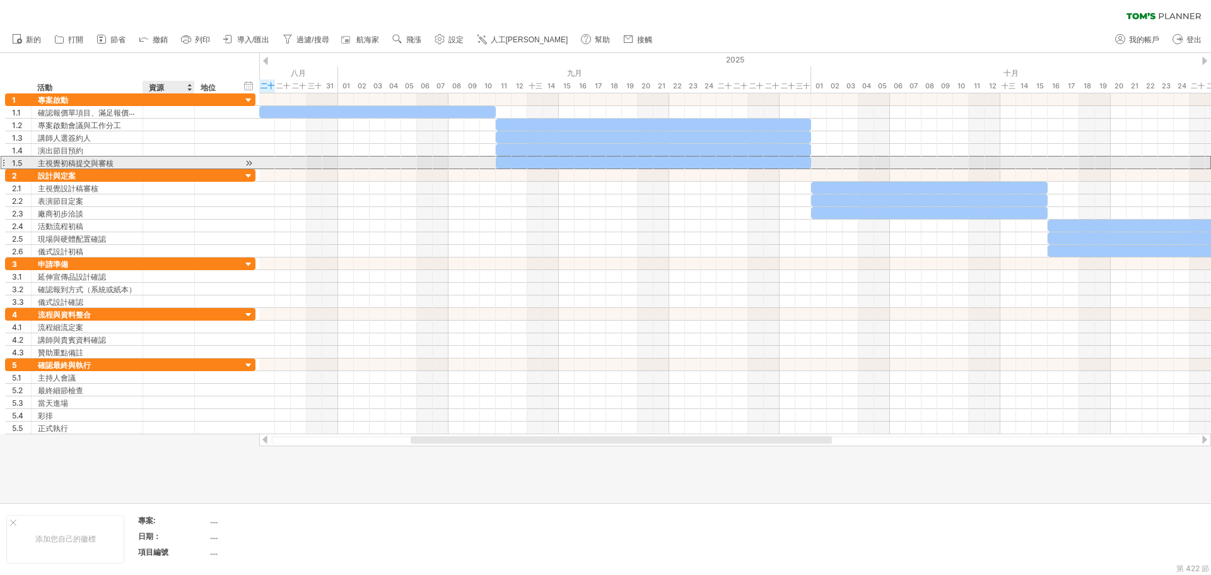
click at [162, 161] on div at bounding box center [168, 162] width 38 height 12
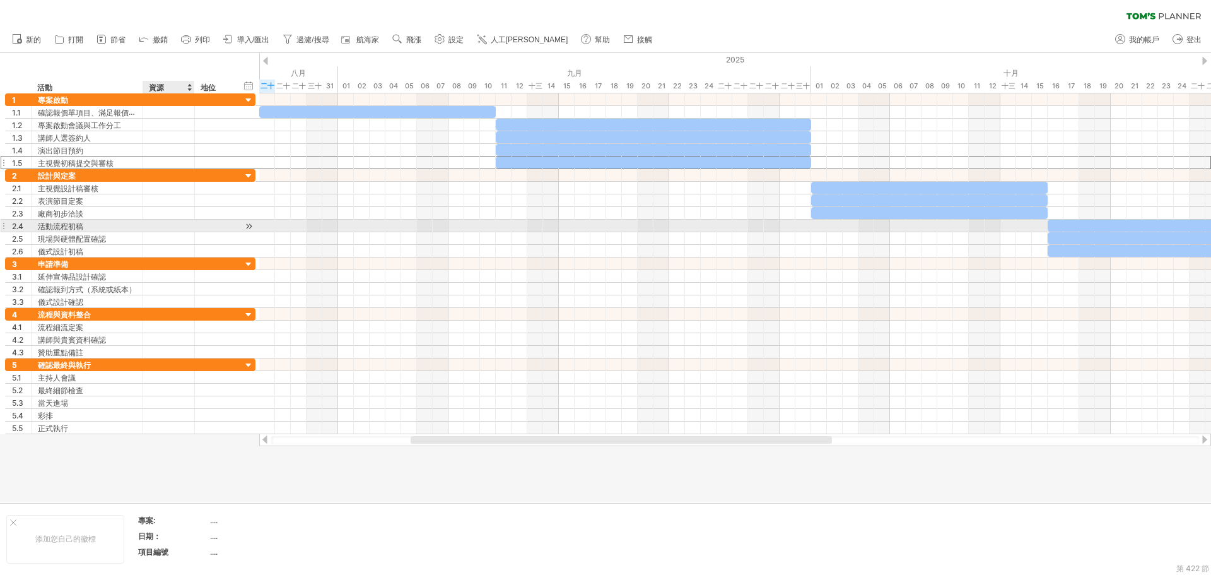
click at [155, 230] on div at bounding box center [168, 225] width 38 height 12
click at [153, 268] on div at bounding box center [168, 263] width 38 height 12
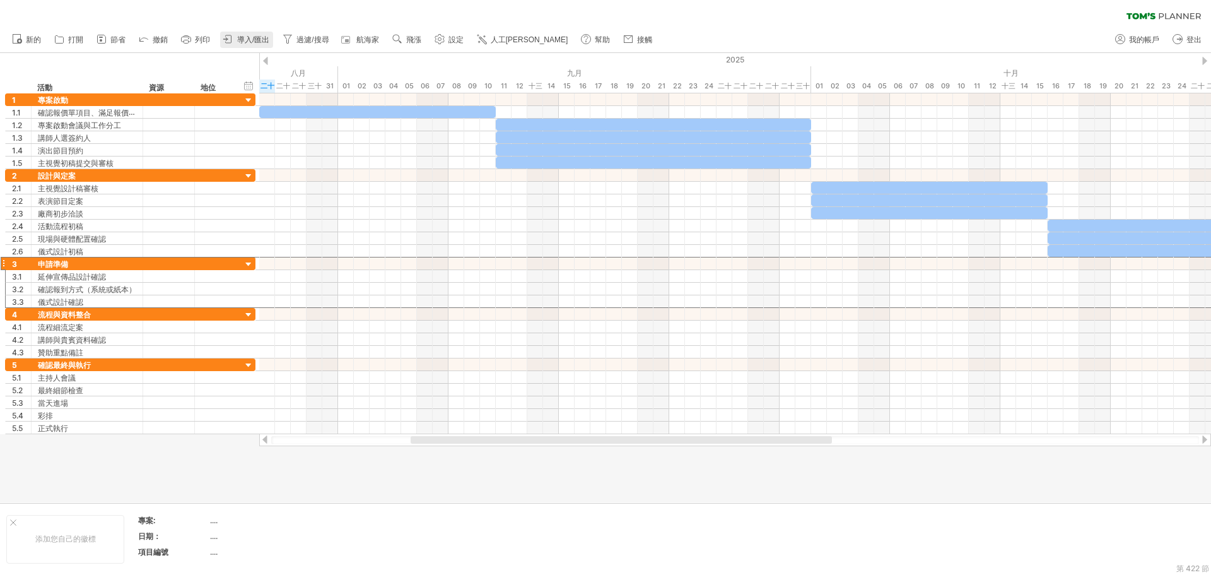
click at [241, 38] on font "導入/匯出" at bounding box center [253, 39] width 32 height 9
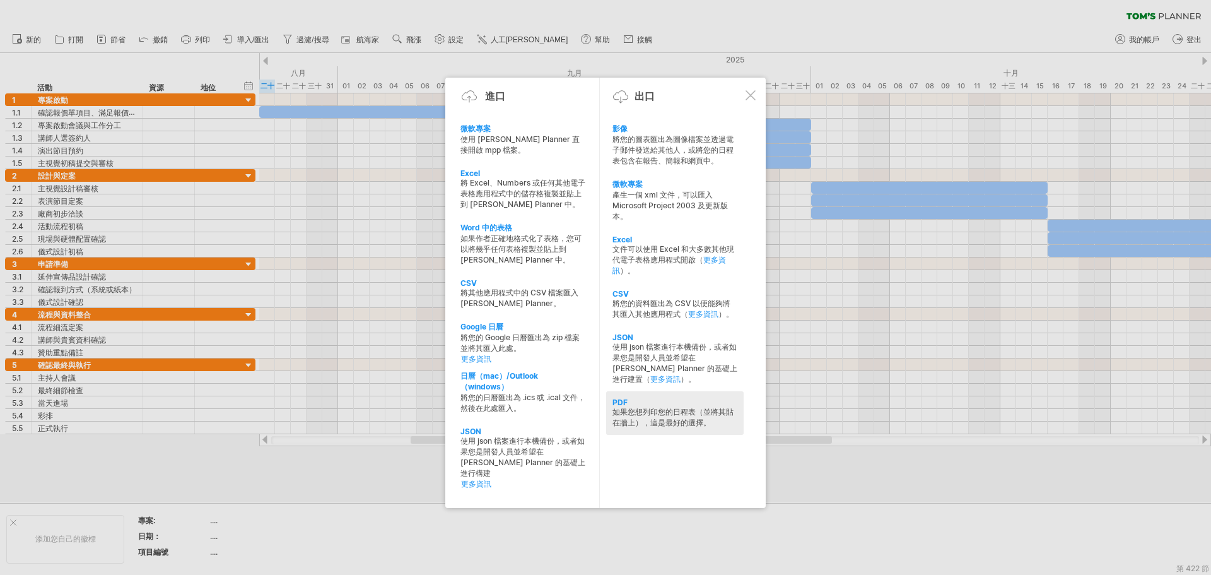
click at [661, 419] on font "如果您想列印您的日程表（並將其貼在牆上），這是最好的選擇。" at bounding box center [672, 417] width 121 height 20
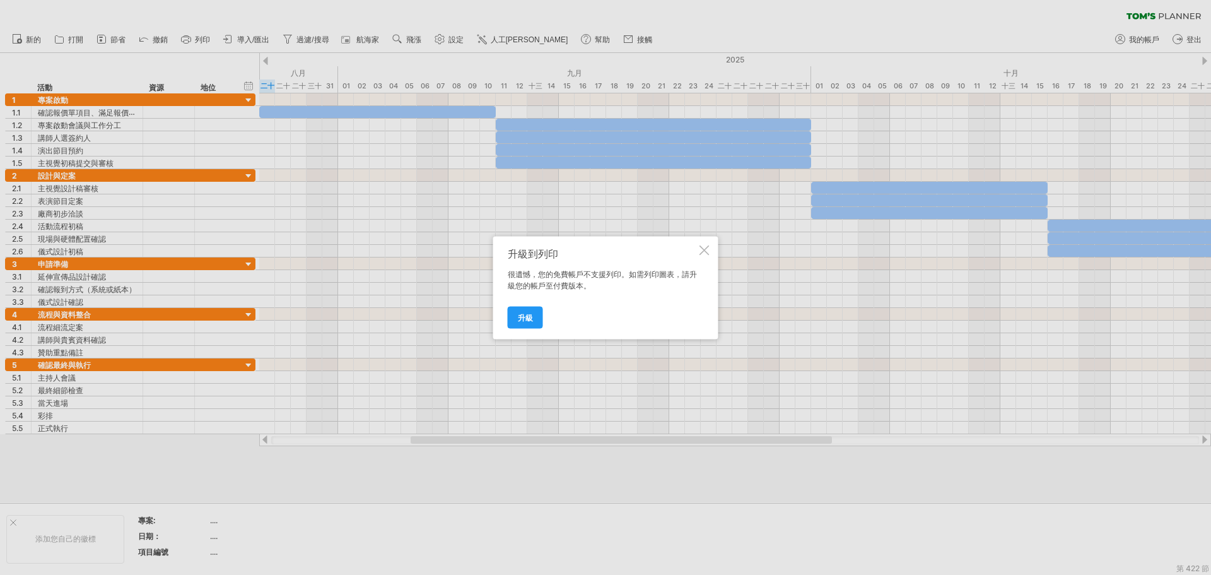
click at [705, 249] on div at bounding box center [704, 250] width 10 height 10
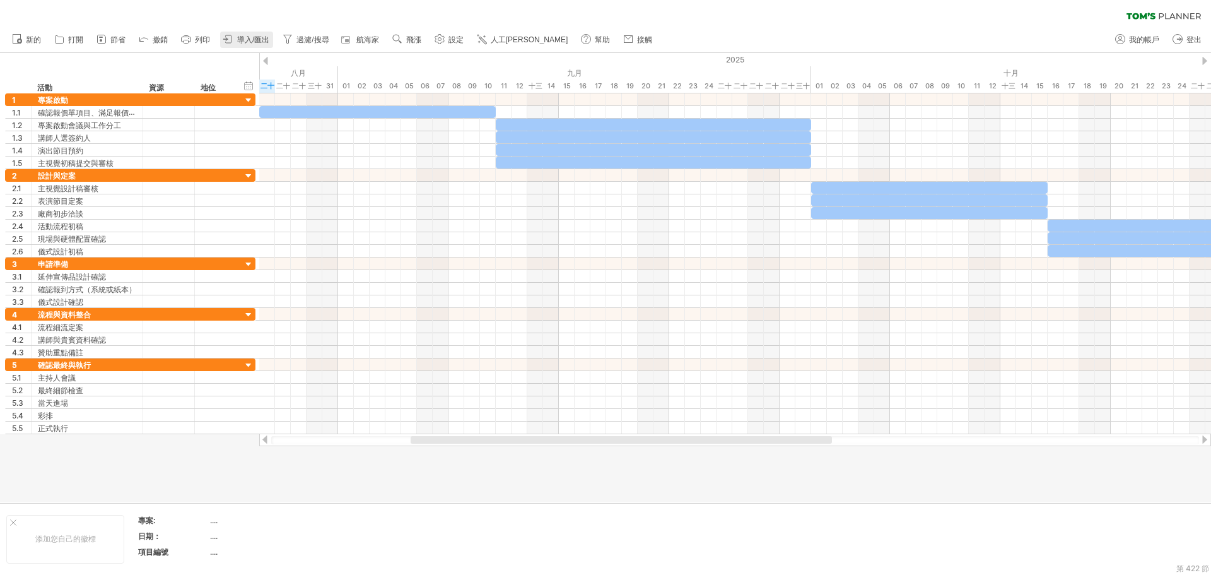
click at [232, 39] on icon at bounding box center [228, 39] width 13 height 13
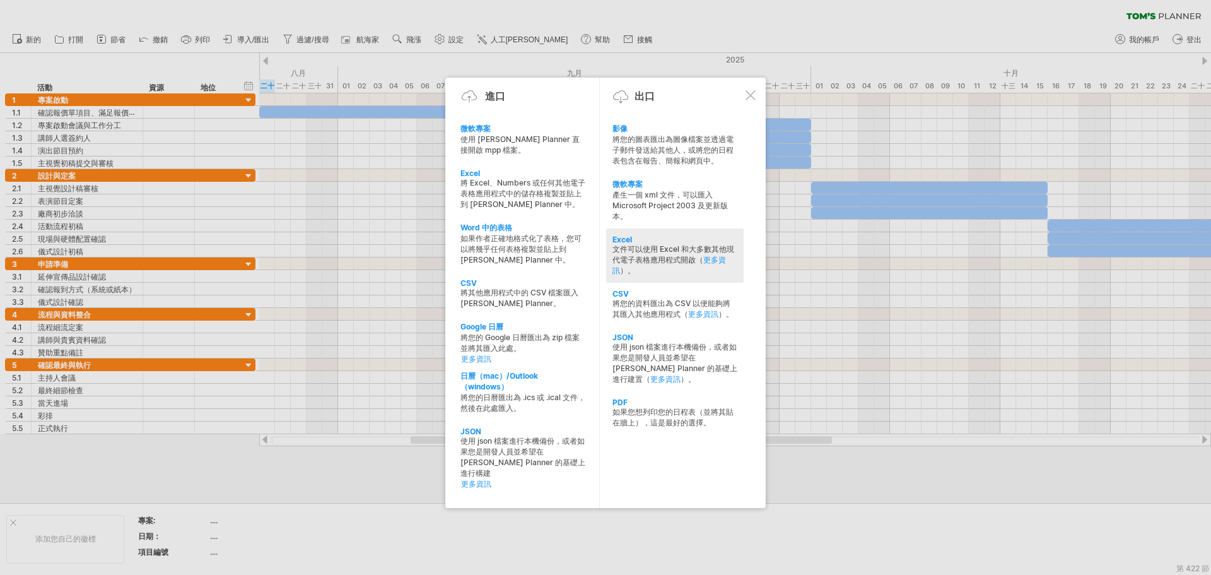
click at [655, 251] on font "文件可以使用 Excel 和大多數其他現代電子表格應用程式開啟（" at bounding box center [673, 254] width 122 height 20
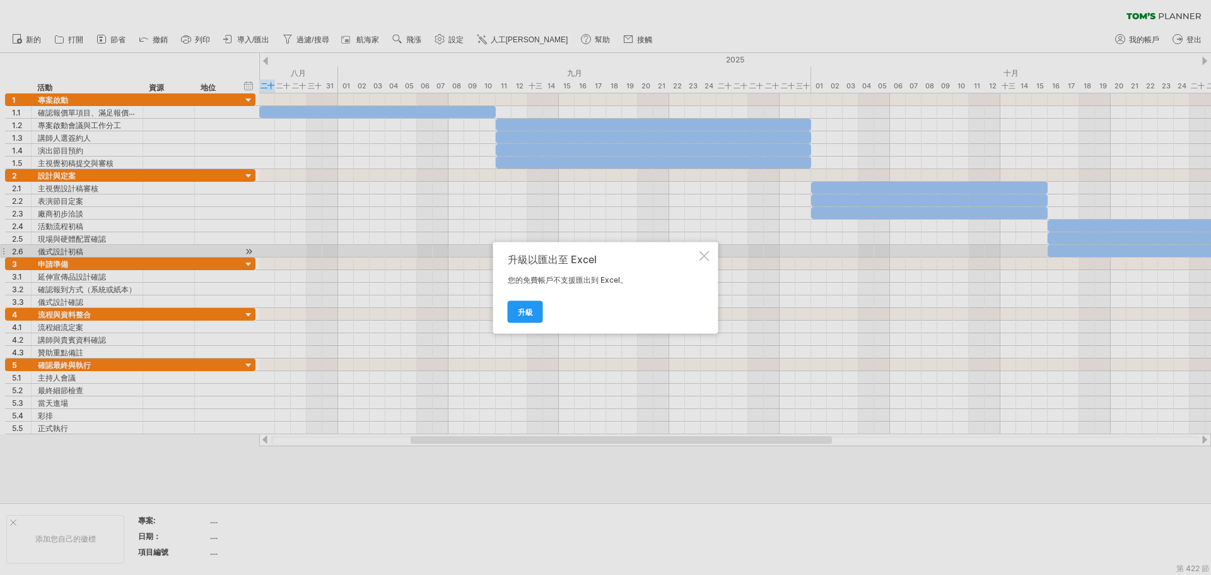
click at [704, 254] on div at bounding box center [704, 255] width 10 height 10
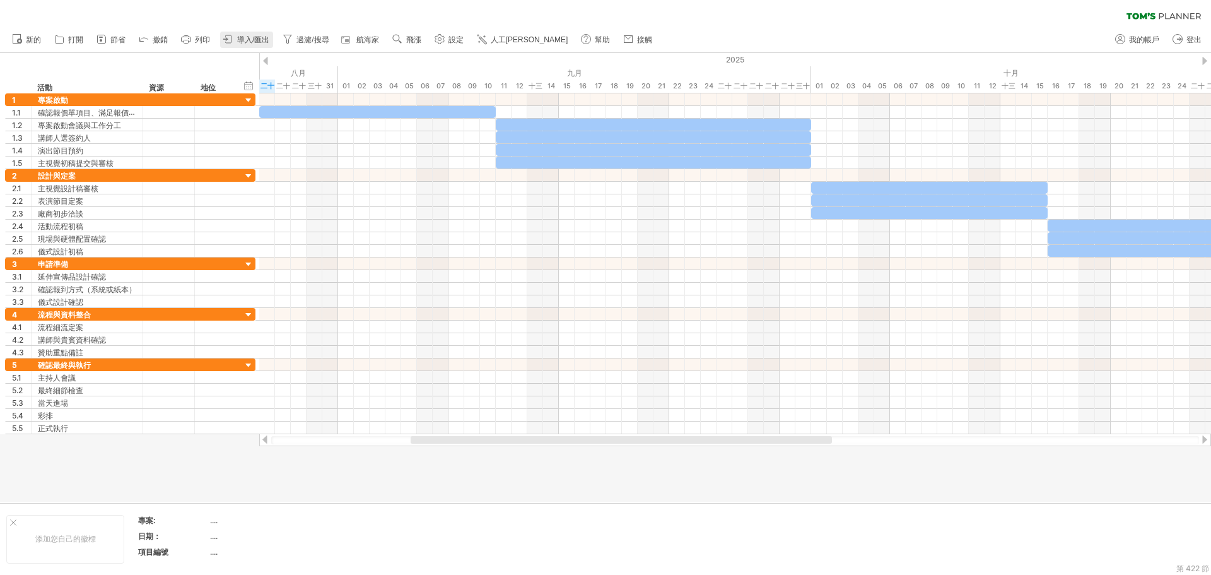
click at [256, 38] on font "導入/匯出" at bounding box center [253, 39] width 32 height 9
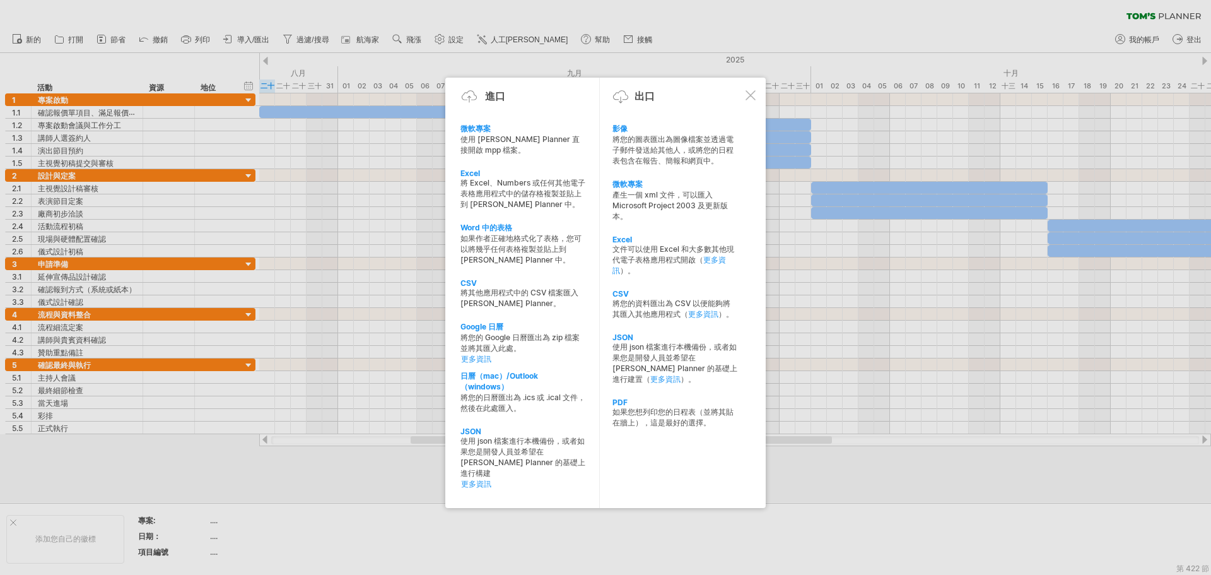
click at [751, 94] on div at bounding box center [750, 95] width 10 height 10
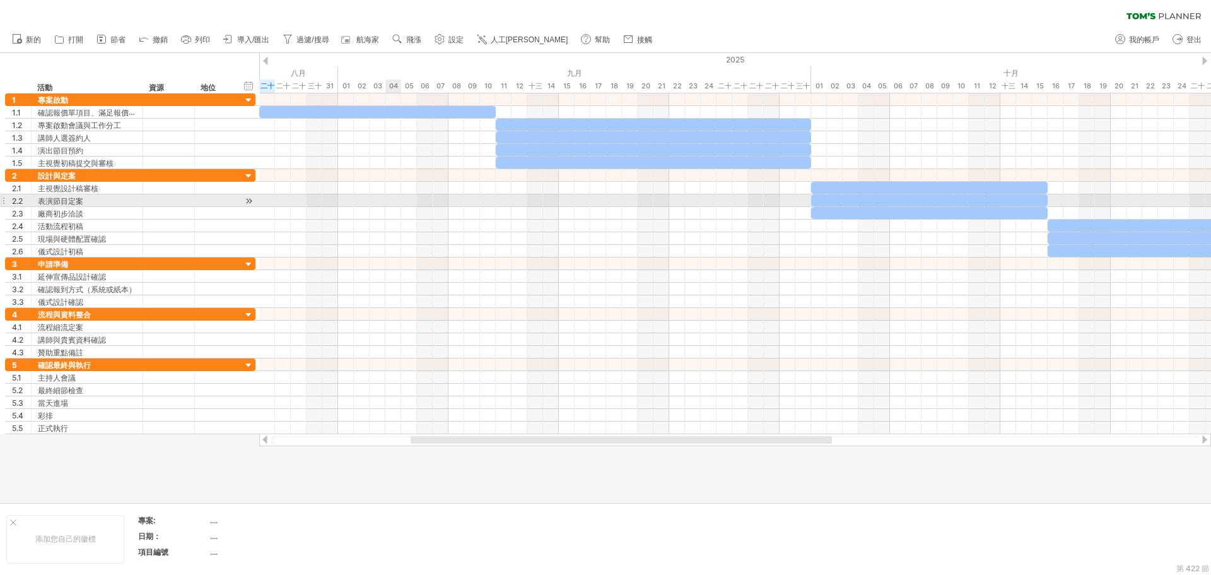
click at [397, 198] on div at bounding box center [735, 200] width 952 height 13
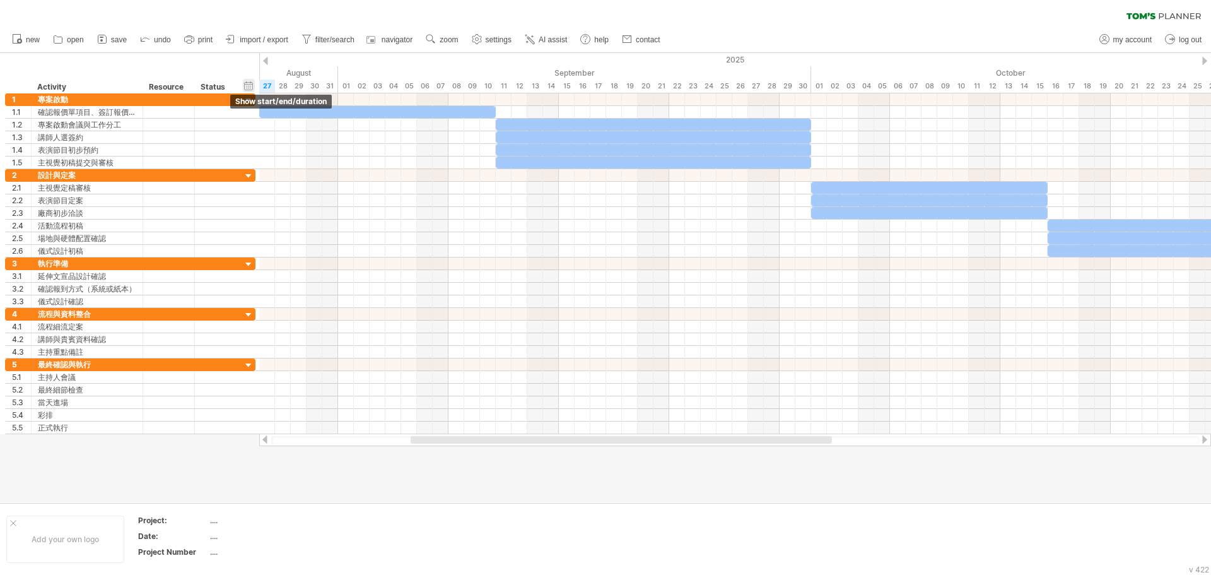
click at [250, 85] on div "hide start/end/duration show start/end/duration" at bounding box center [249, 85] width 12 height 13
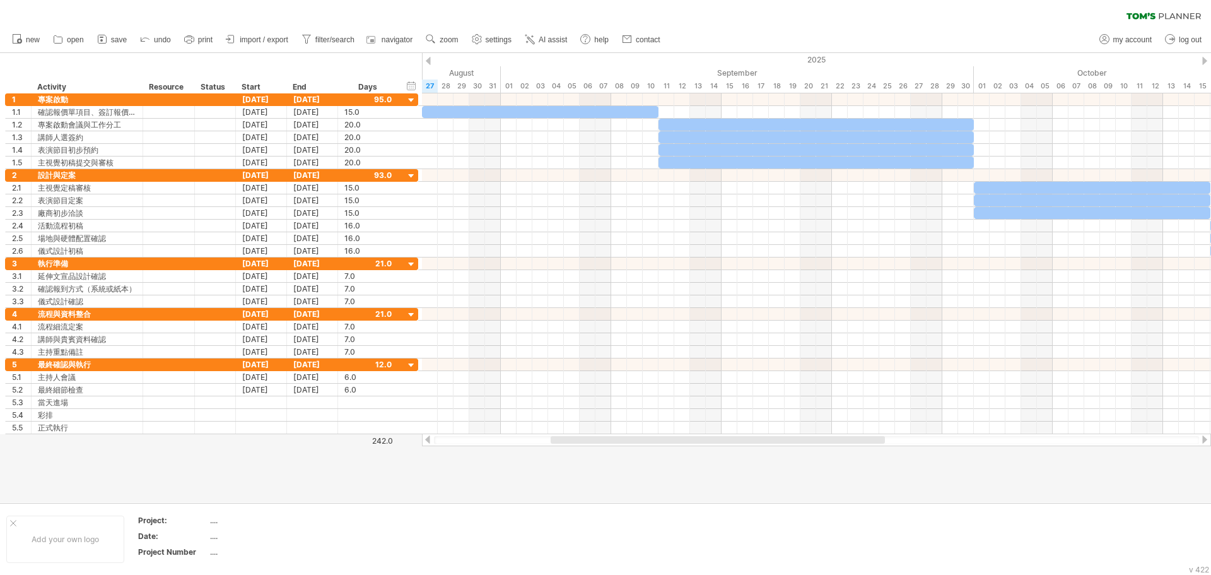
click at [561, 436] on div at bounding box center [718, 440] width 334 height 8
drag, startPoint x: 561, startPoint y: 436, endPoint x: 559, endPoint y: 447, distance: 10.2
click at [559, 447] on div "Trying to reach [DOMAIN_NAME] Connected again... 0% clear filter new 1" at bounding box center [605, 287] width 1211 height 575
click at [327, 3] on div "clear filter reapply filter" at bounding box center [605, 13] width 1211 height 26
